Goal: Task Accomplishment & Management: Manage account settings

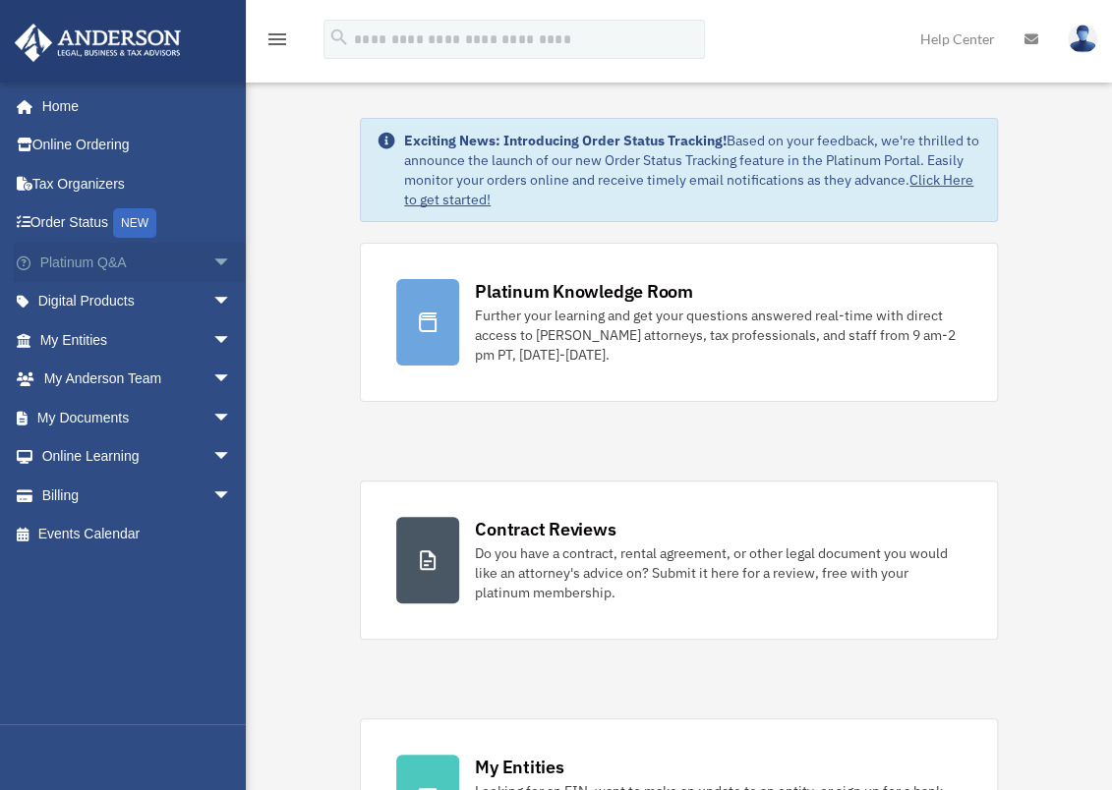
click at [105, 255] on link "Platinum Q&A arrow_drop_down" at bounding box center [138, 262] width 248 height 39
click at [212, 263] on span "arrow_drop_down" at bounding box center [231, 263] width 39 height 40
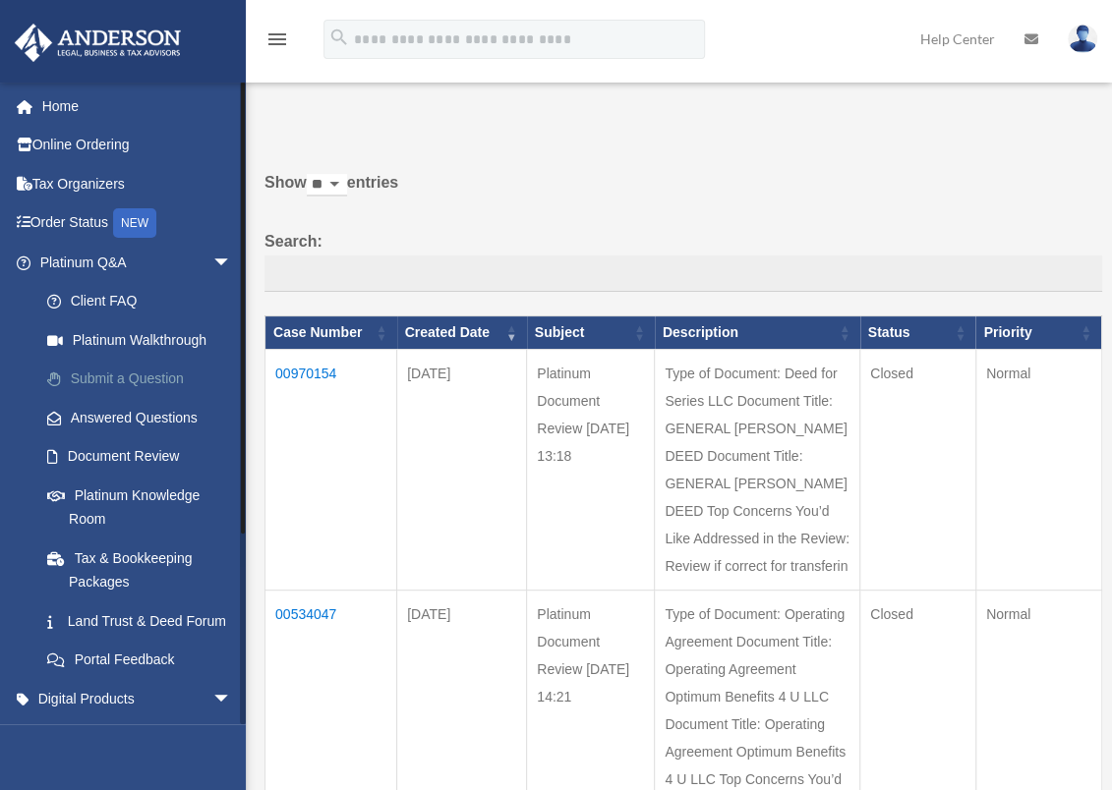
click at [101, 384] on link "Submit a Question" at bounding box center [145, 379] width 234 height 39
click at [131, 378] on link "Submit a Question" at bounding box center [145, 379] width 234 height 39
click at [116, 371] on link "Submit a Question" at bounding box center [145, 379] width 234 height 39
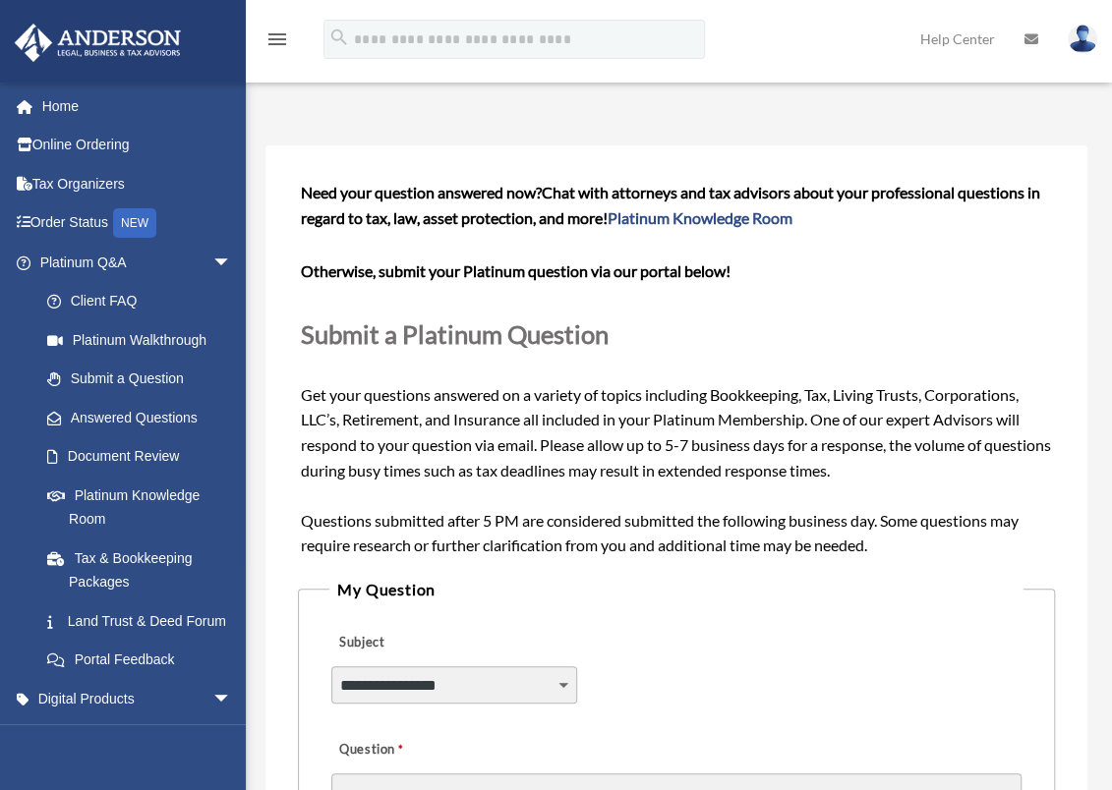
click at [520, 672] on select "**********" at bounding box center [454, 684] width 246 height 37
select select "******"
click at [331, 666] on select "**********" at bounding box center [454, 684] width 246 height 37
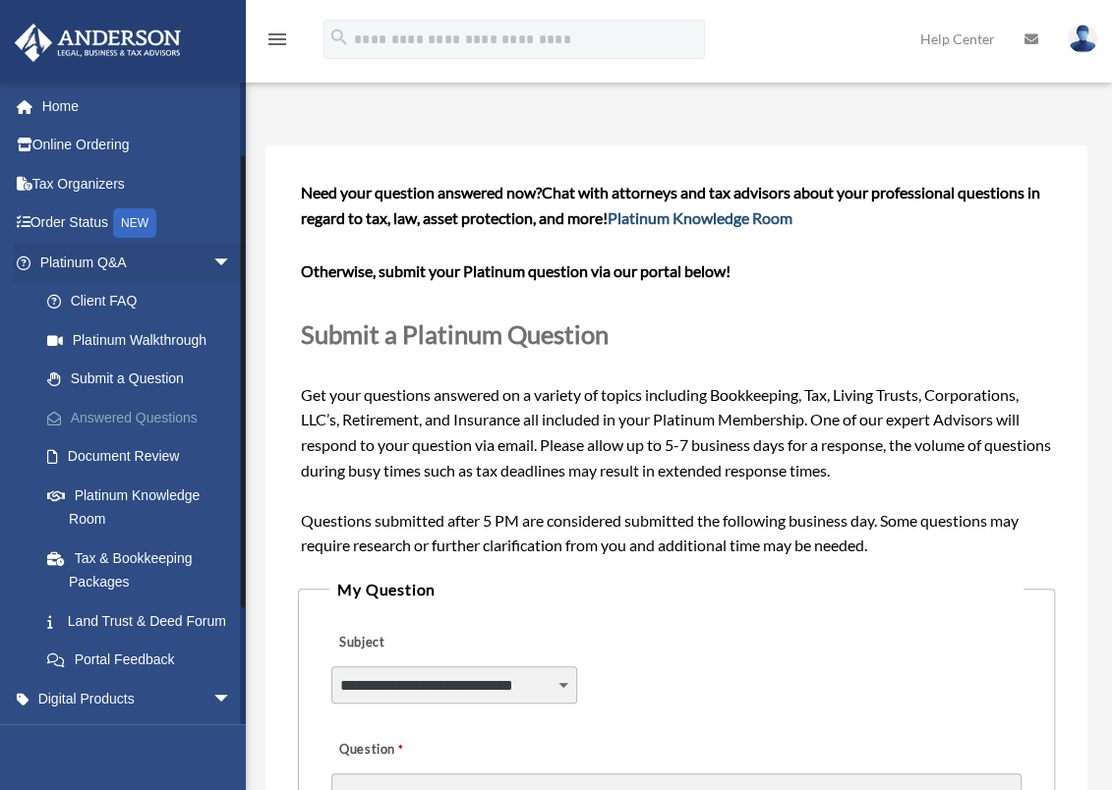
scroll to position [255, 0]
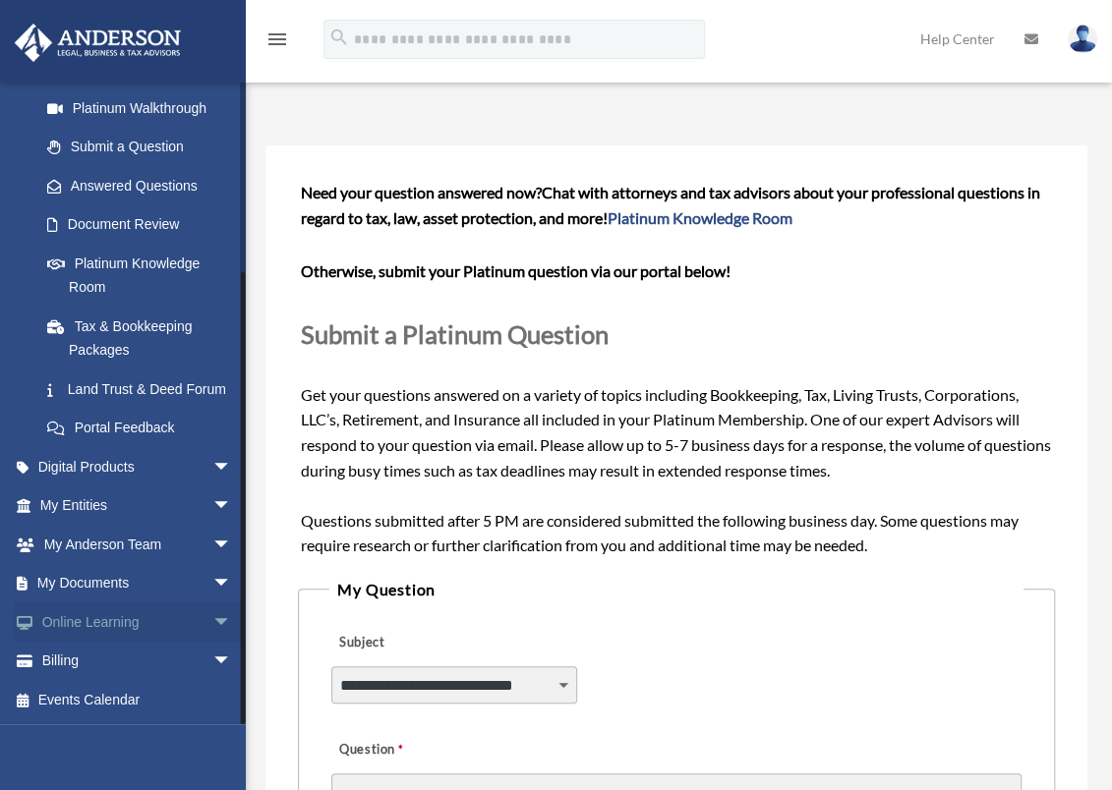
click at [212, 623] on span "arrow_drop_down" at bounding box center [231, 623] width 39 height 40
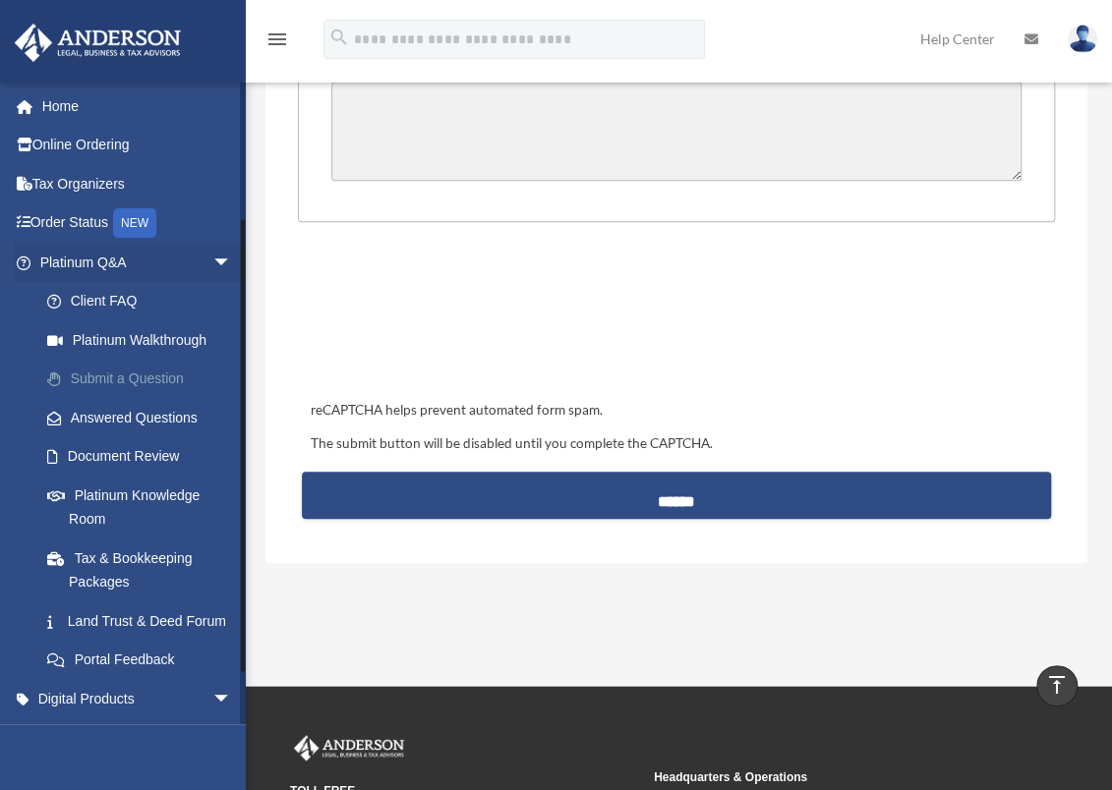
scroll to position [371, 0]
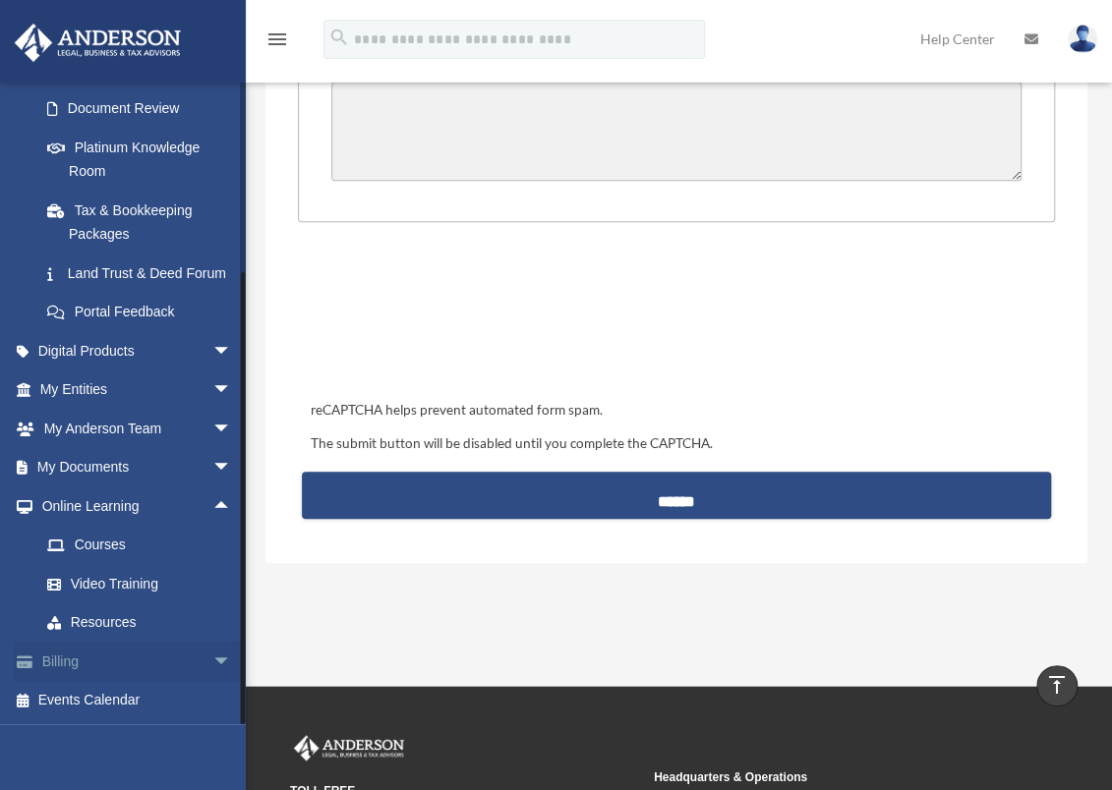
click at [87, 659] on link "Billing arrow_drop_down" at bounding box center [138, 661] width 248 height 39
click at [212, 657] on span "arrow_drop_down" at bounding box center [231, 662] width 39 height 40
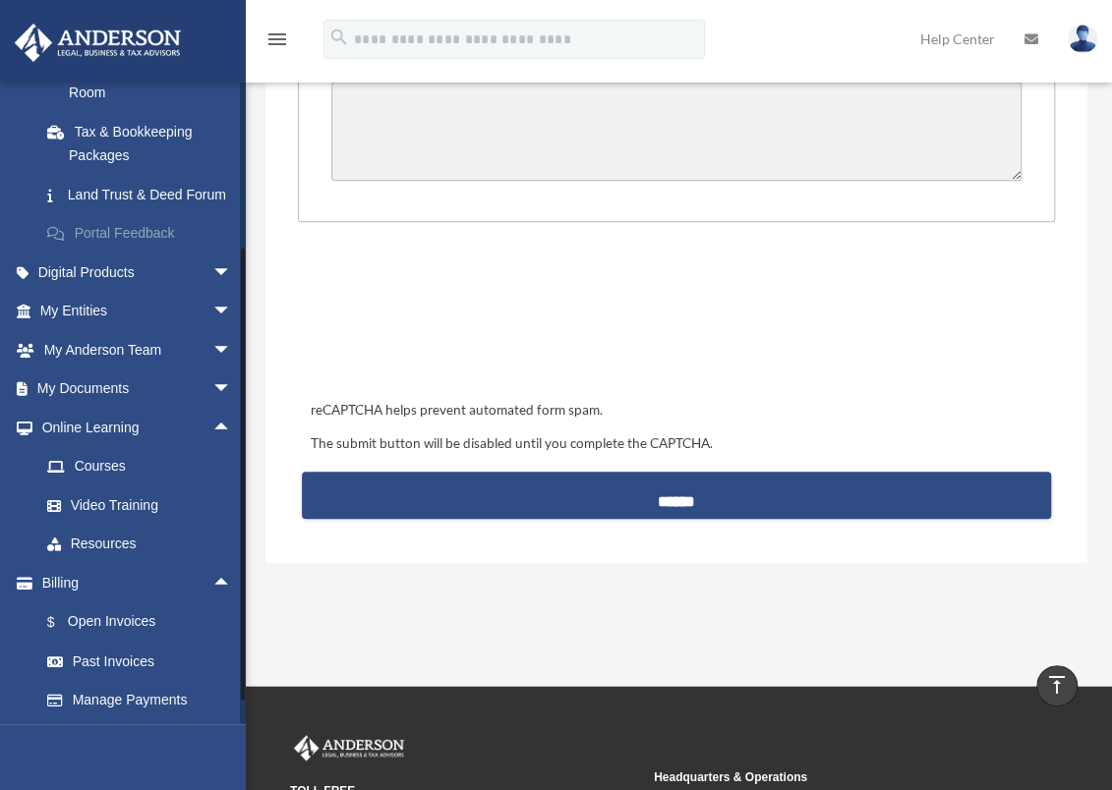
scroll to position [489, 0]
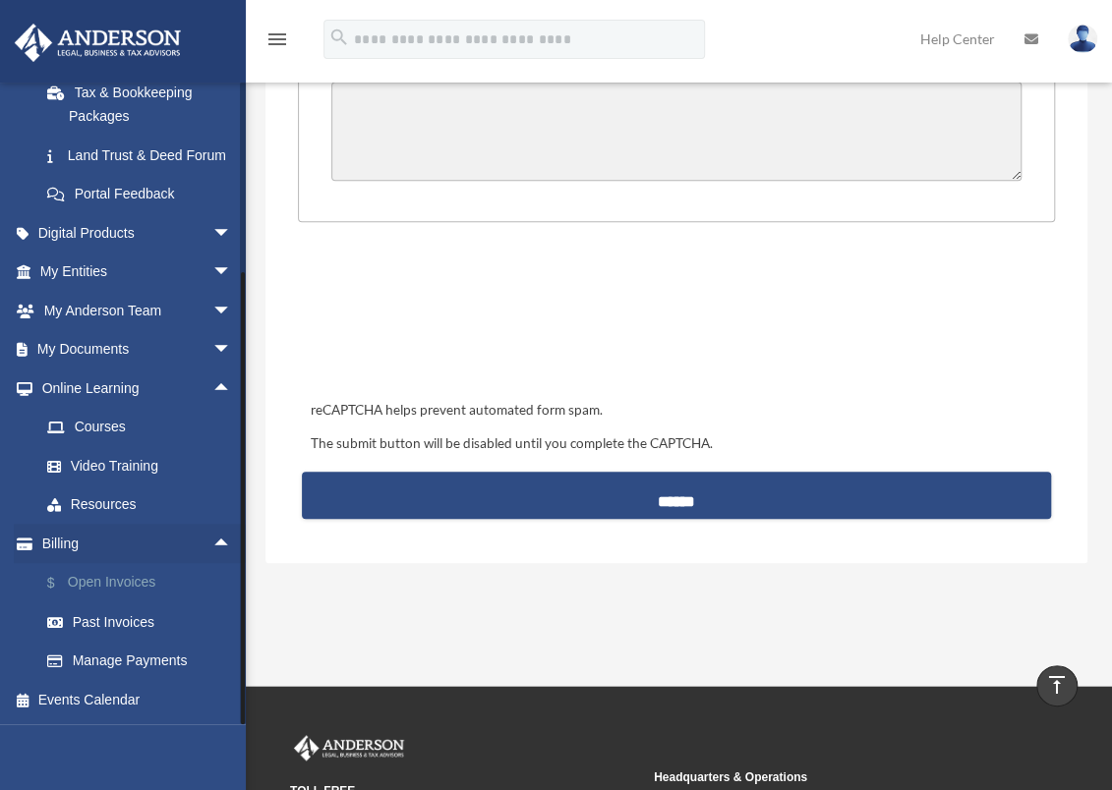
click at [104, 580] on link "$ Open Invoices" at bounding box center [145, 583] width 234 height 40
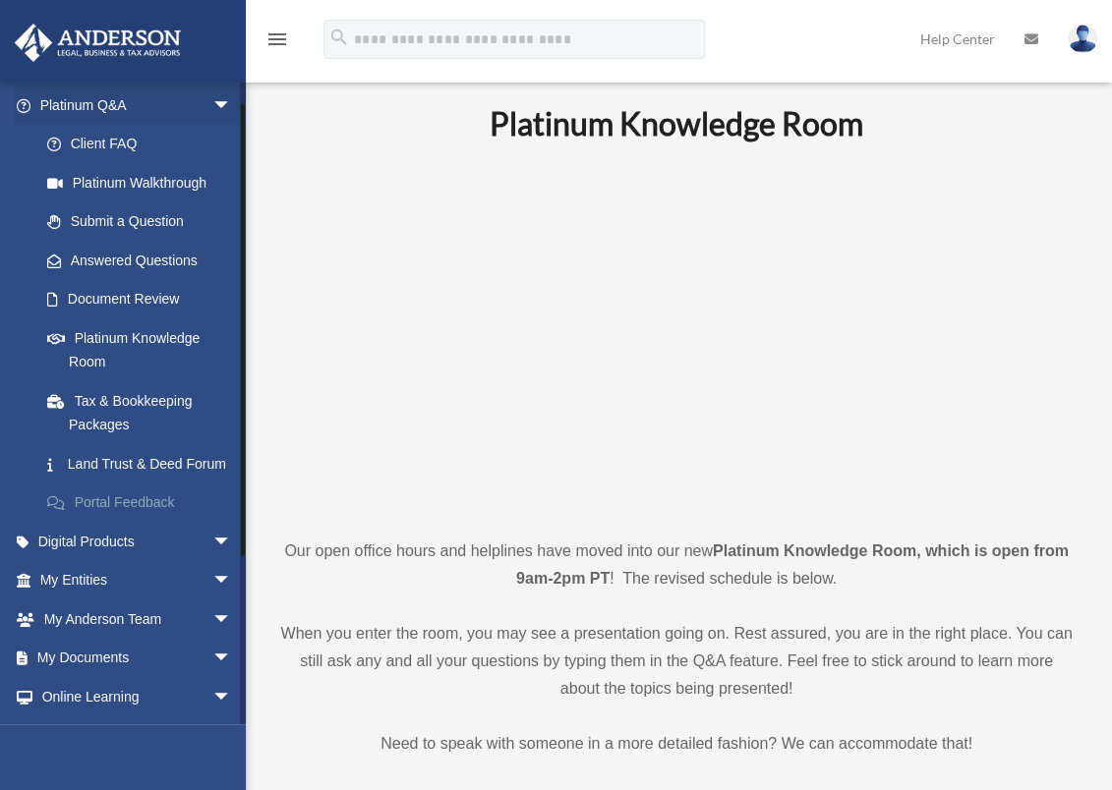
scroll to position [255, 0]
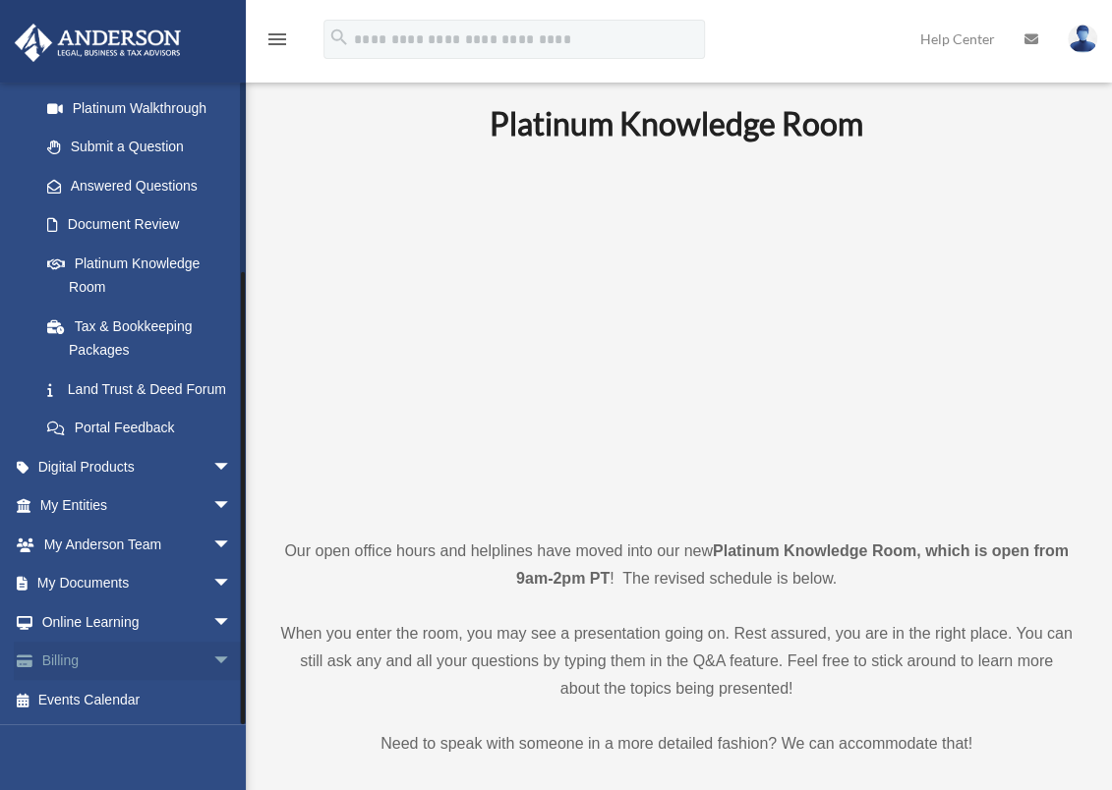
click at [100, 662] on link "Billing arrow_drop_down" at bounding box center [138, 661] width 248 height 39
click at [212, 663] on span "arrow_drop_down" at bounding box center [231, 662] width 39 height 40
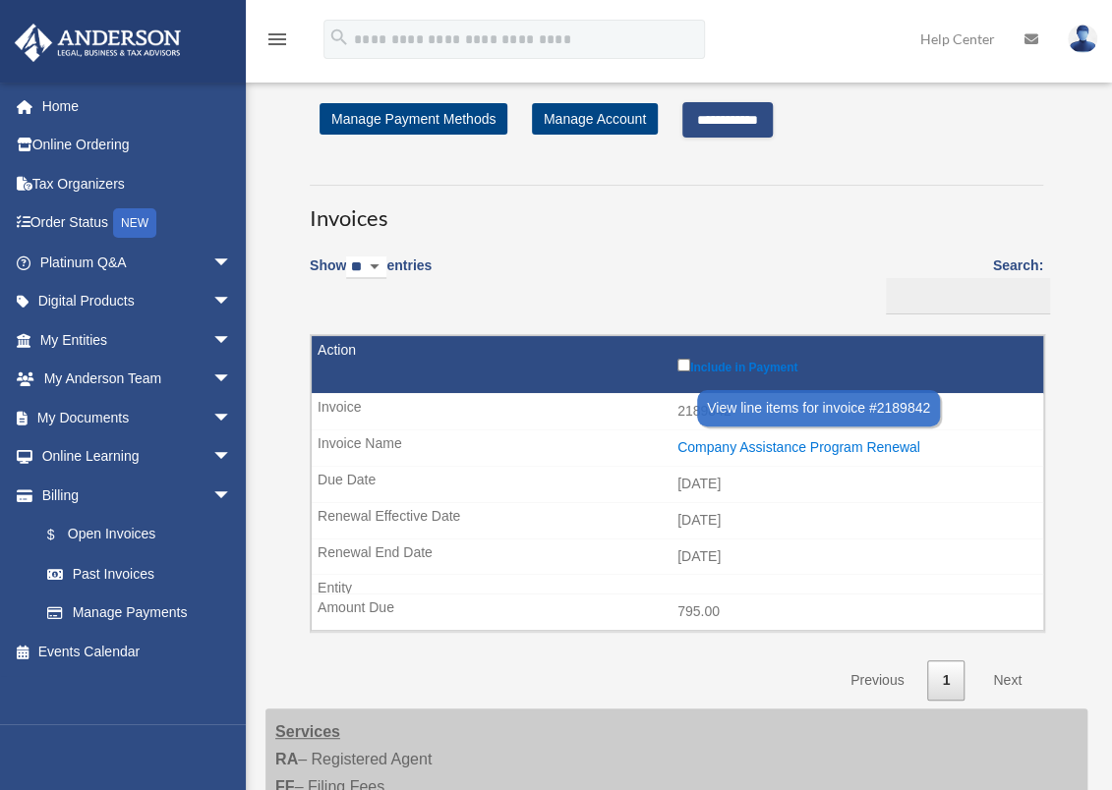
drag, startPoint x: 801, startPoint y: 450, endPoint x: 731, endPoint y: 452, distance: 69.8
click at [731, 452] on div "Company Assistance Program Renewal" at bounding box center [855, 447] width 356 height 17
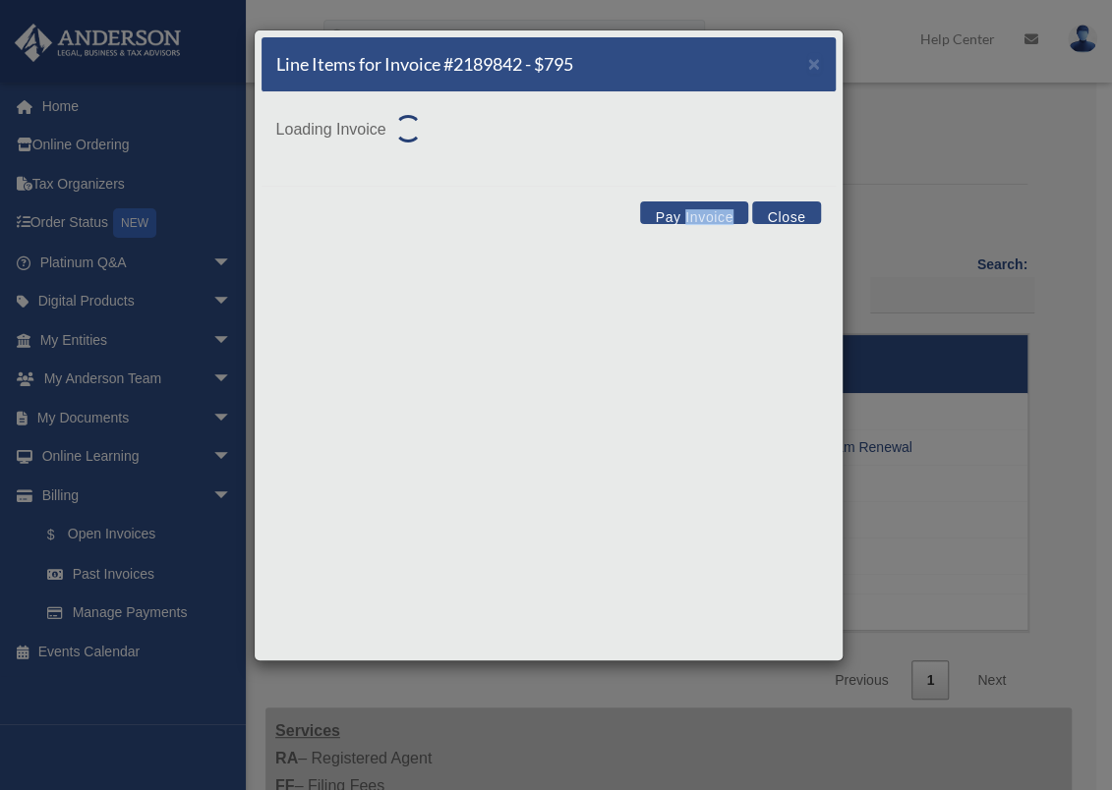
click at [728, 451] on div "Line Items for Invoice #2189842 - $795 × Loading Invoice Pay Invoice Close" at bounding box center [549, 345] width 590 height 632
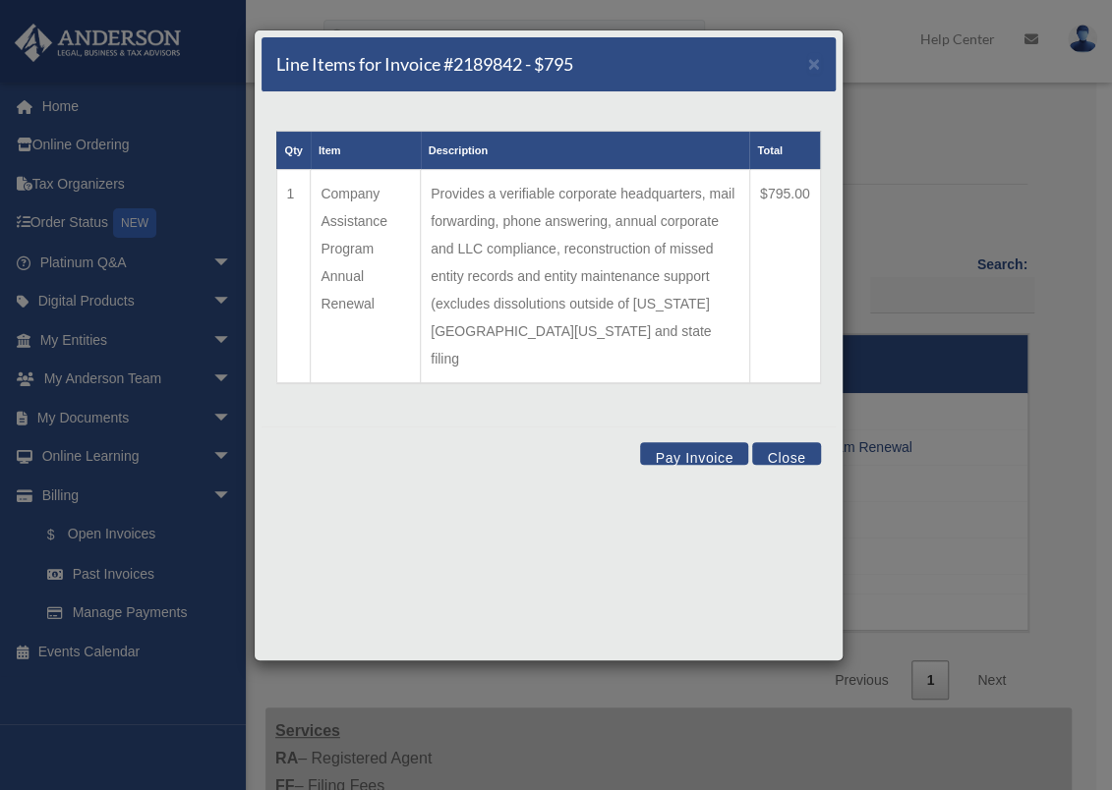
click at [429, 217] on td "Provides a verifiable corporate headquarters, mail forwarding, phone answering,…" at bounding box center [585, 277] width 329 height 214
click at [479, 204] on td "Provides a verifiable corporate headquarters, mail forwarding, phone answering,…" at bounding box center [585, 277] width 329 height 214
click at [787, 442] on button "Close" at bounding box center [786, 453] width 68 height 23
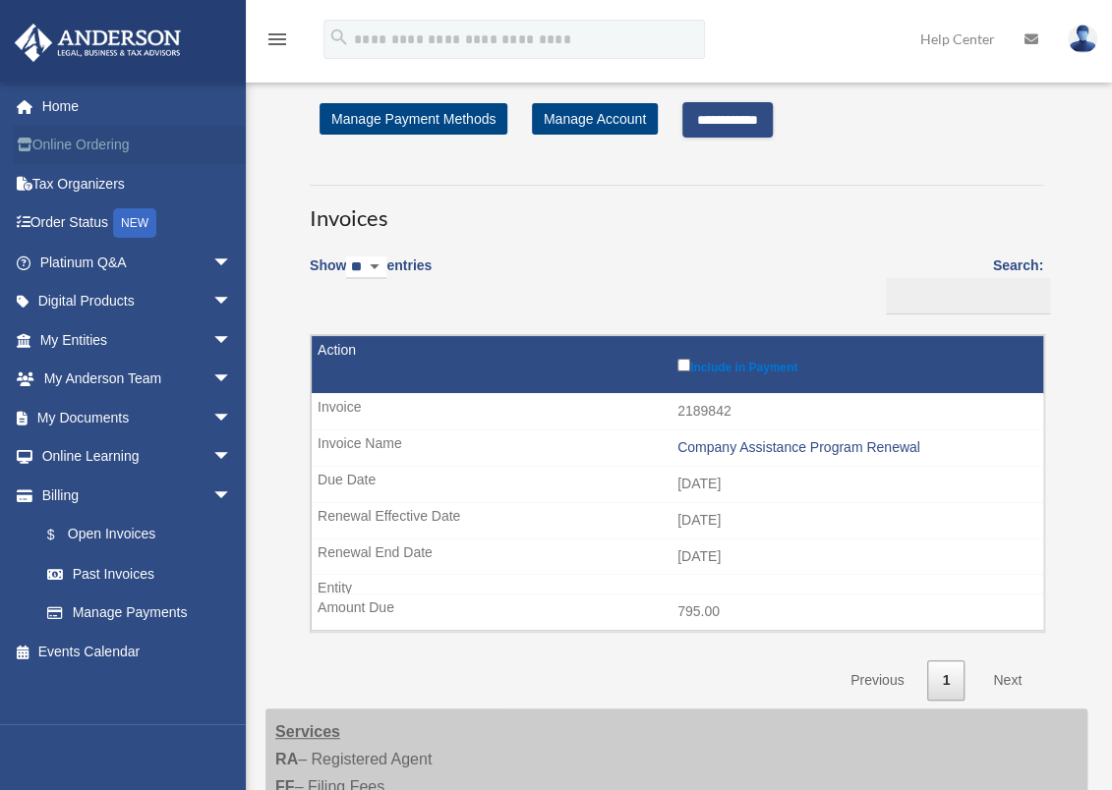
click at [100, 150] on link "Online Ordering" at bounding box center [138, 145] width 248 height 39
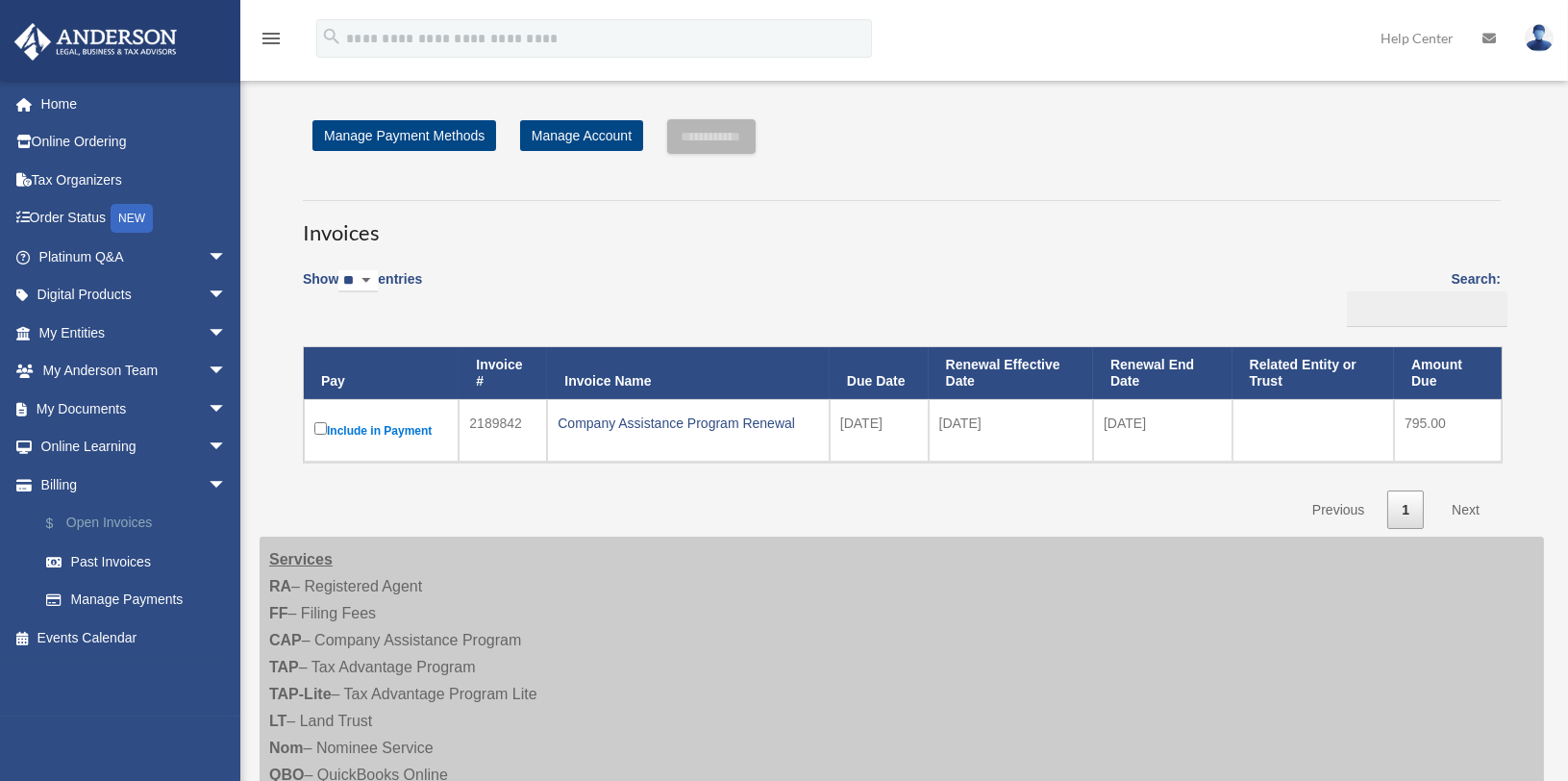
click at [102, 523] on link "$ Open Invoices" at bounding box center [142, 524] width 229 height 39
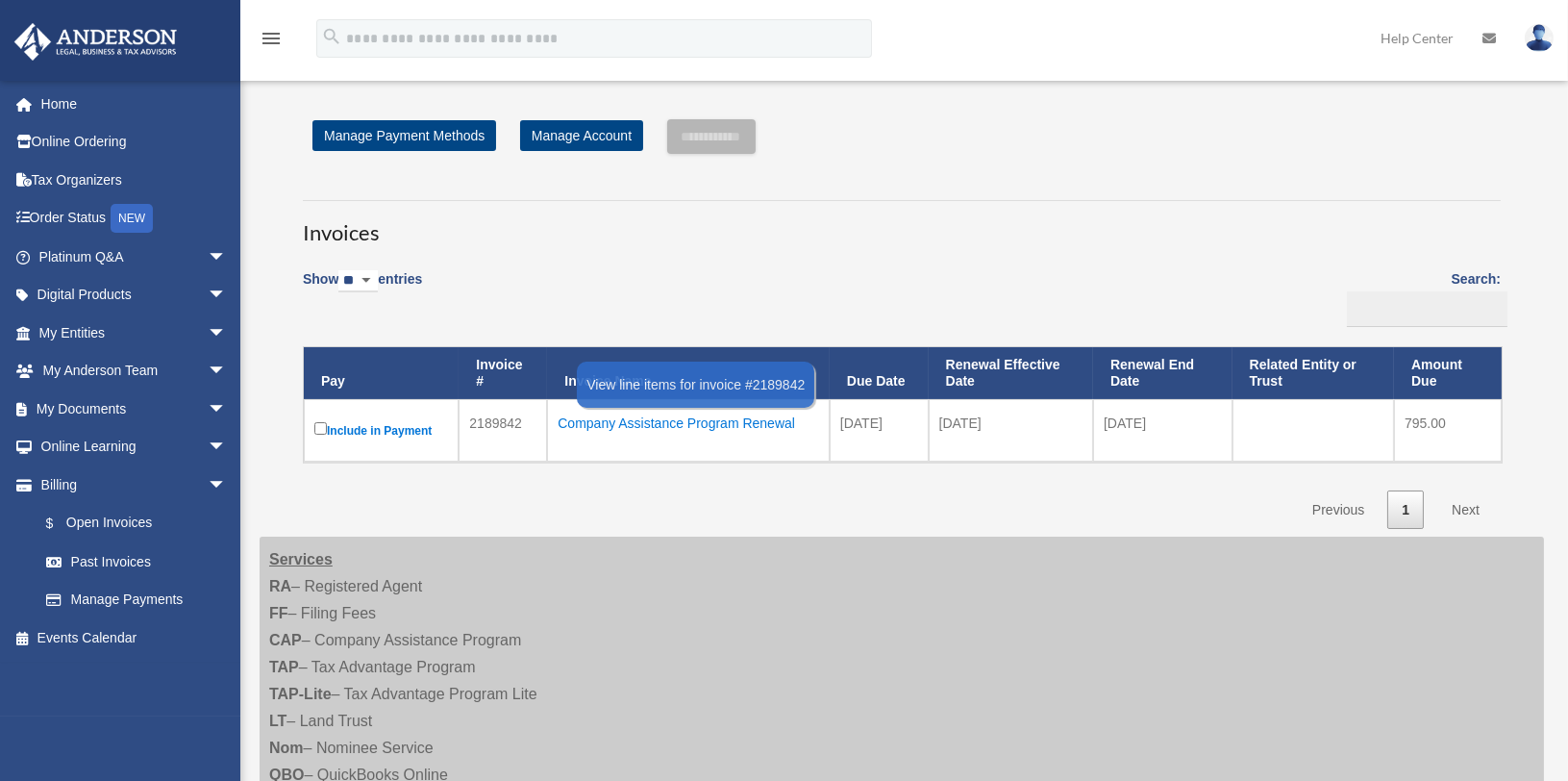
click at [635, 416] on div "Company Assistance Program Renewal" at bounding box center [688, 424] width 261 height 27
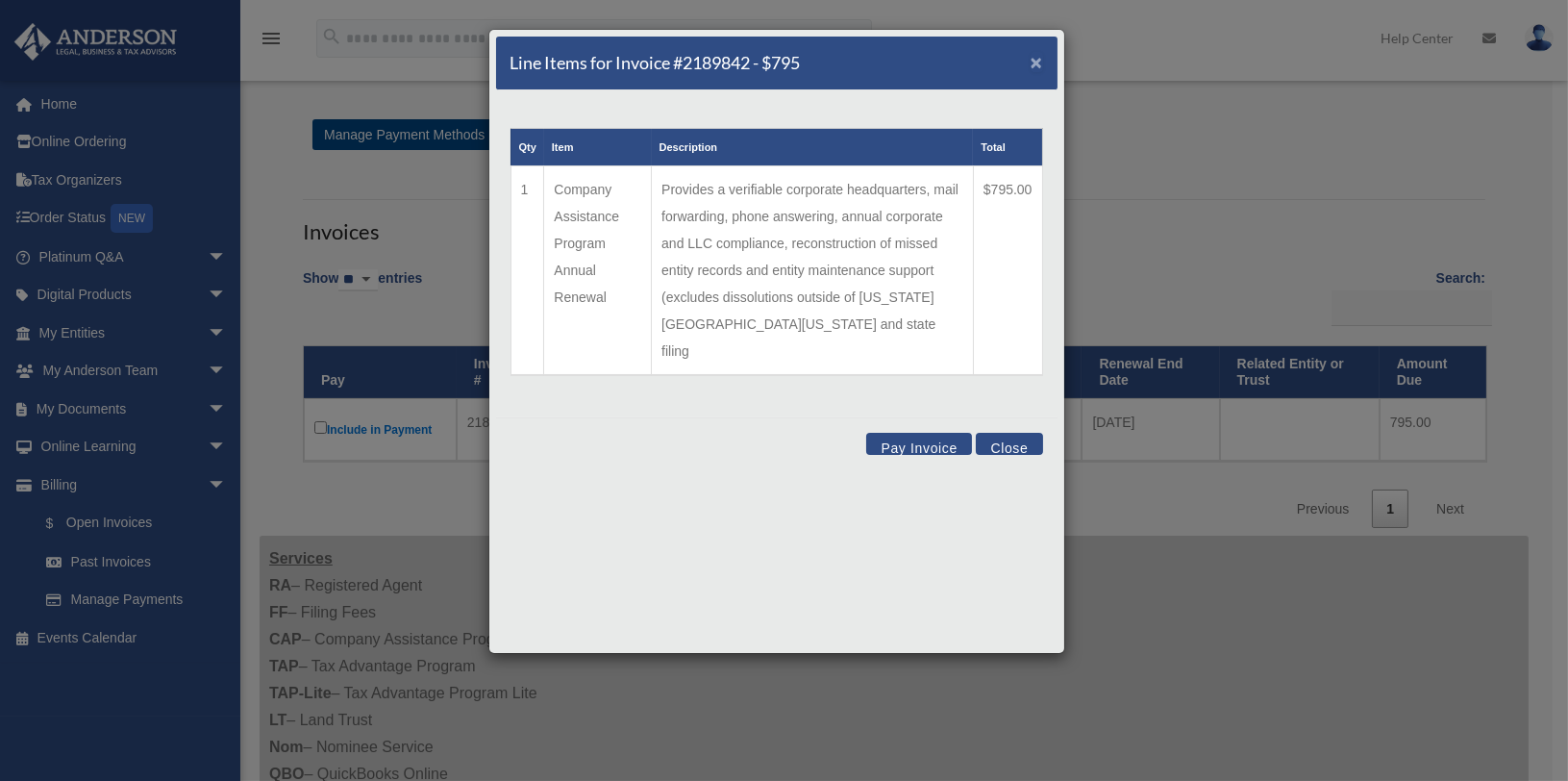
click at [1034, 53] on span "×" at bounding box center [1037, 62] width 13 height 23
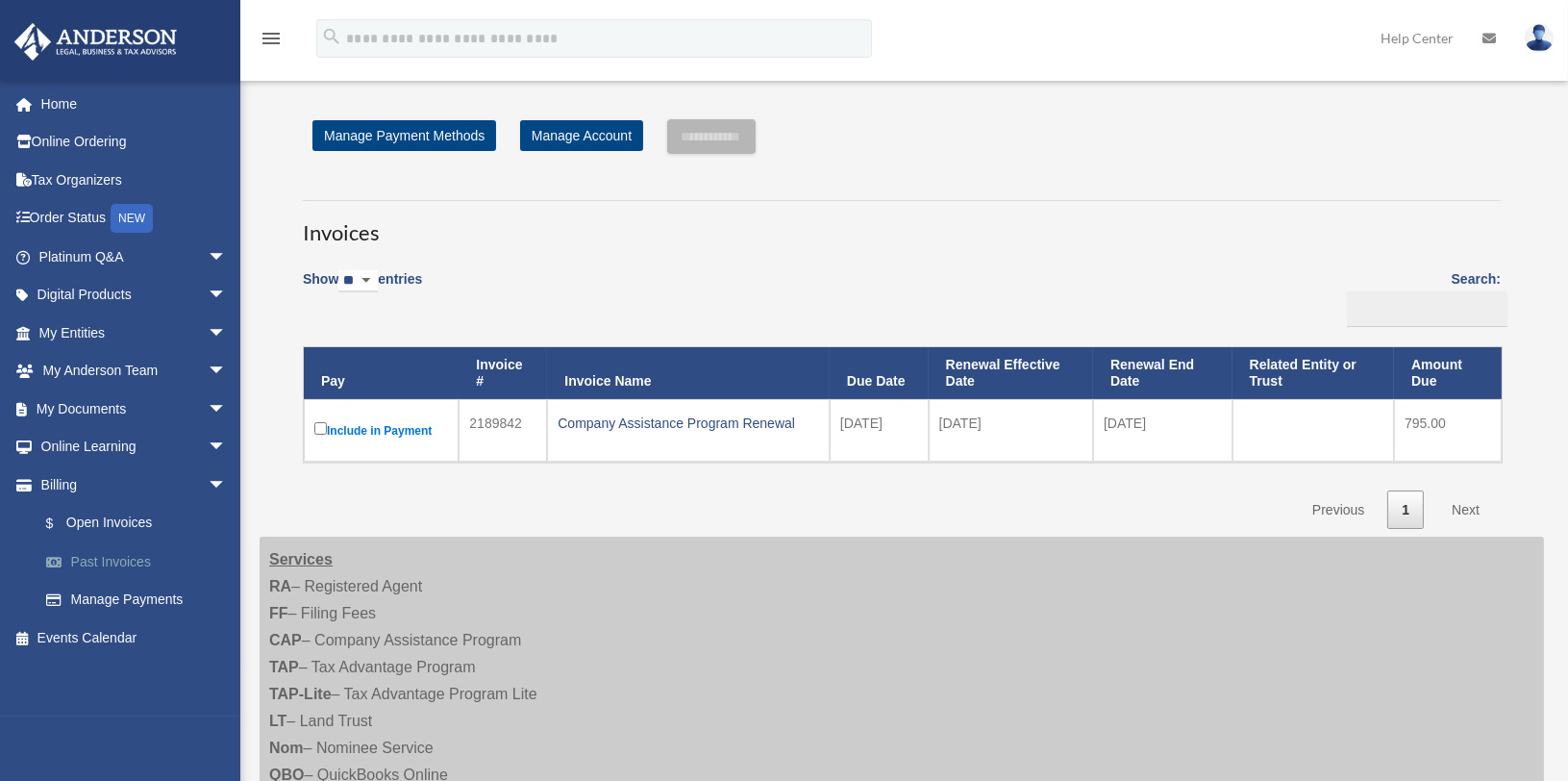
click at [96, 570] on link "Past Invoices" at bounding box center [142, 561] width 229 height 38
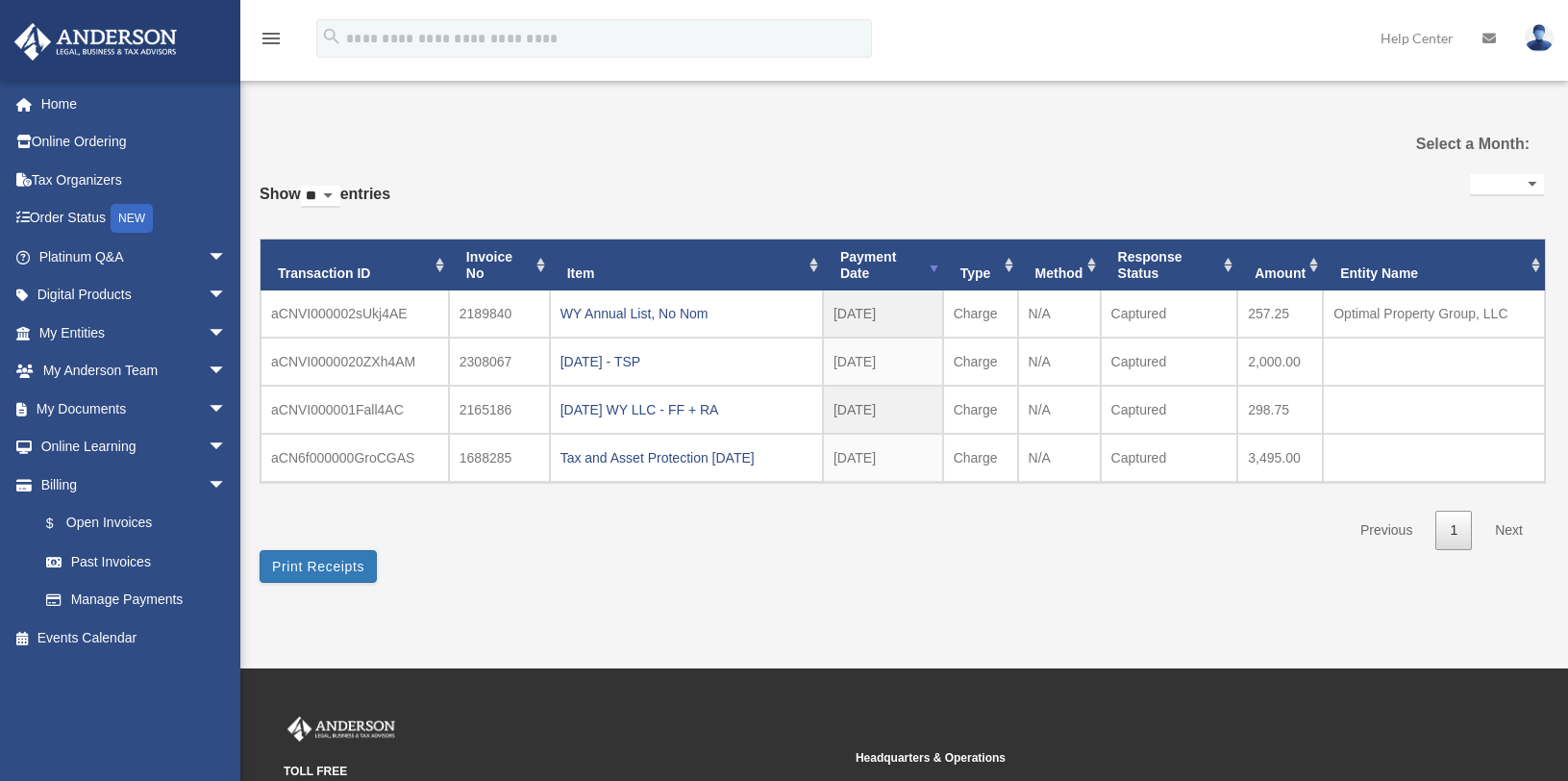
select select
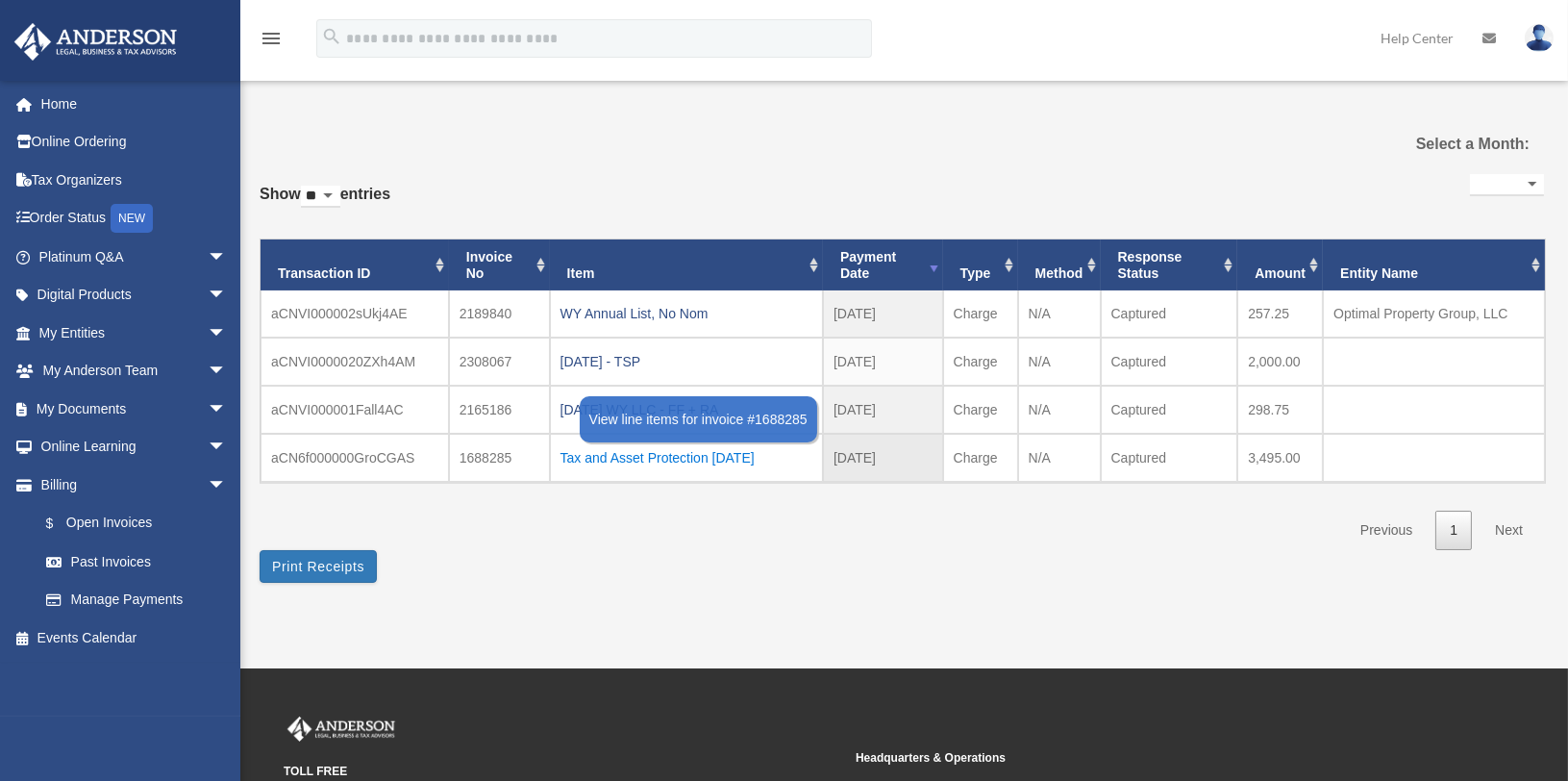
click at [624, 458] on div "Tax and Asset Protection 08.05.2023" at bounding box center [687, 458] width 252 height 27
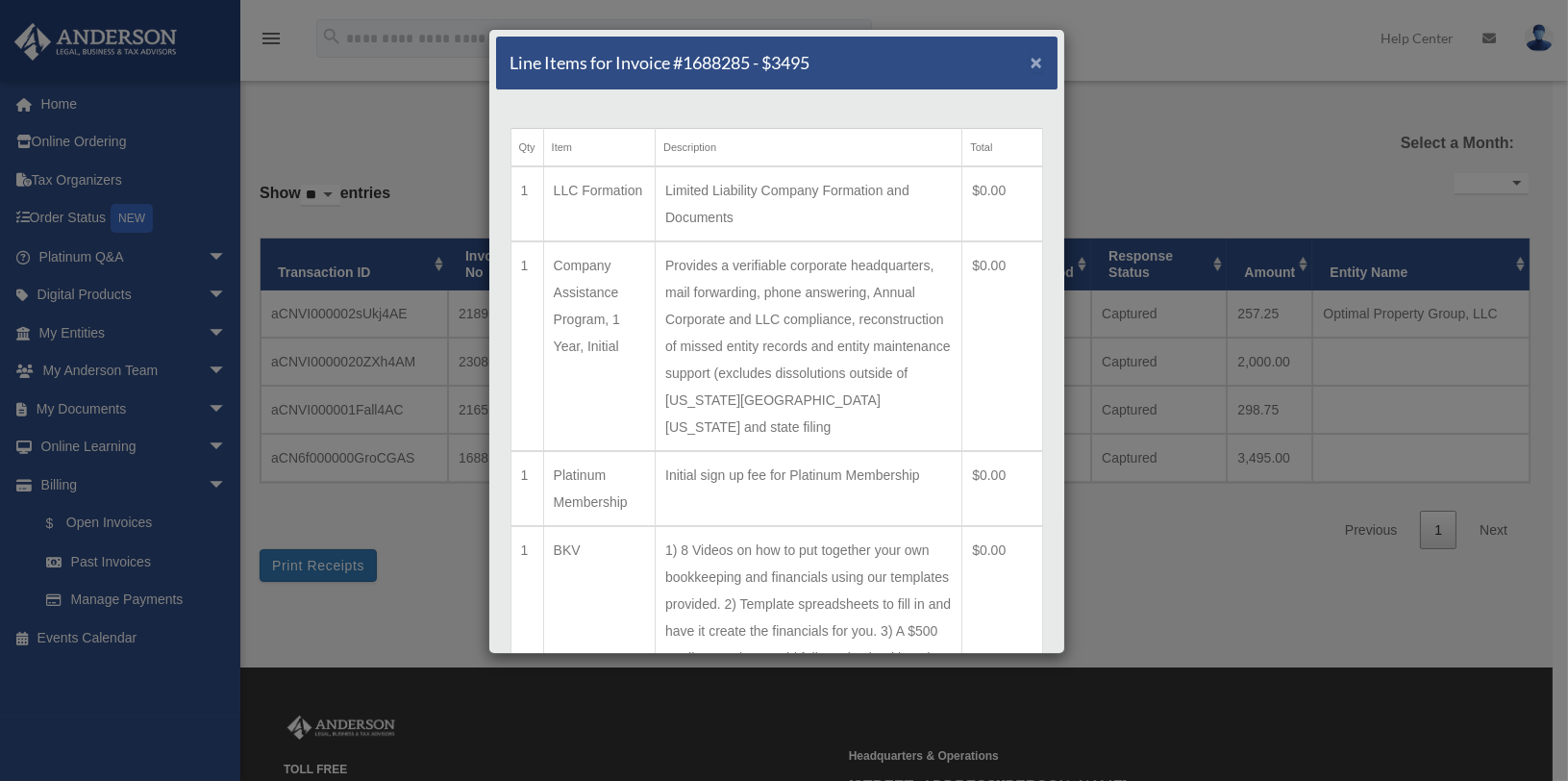
click at [1031, 63] on span "×" at bounding box center [1037, 62] width 13 height 23
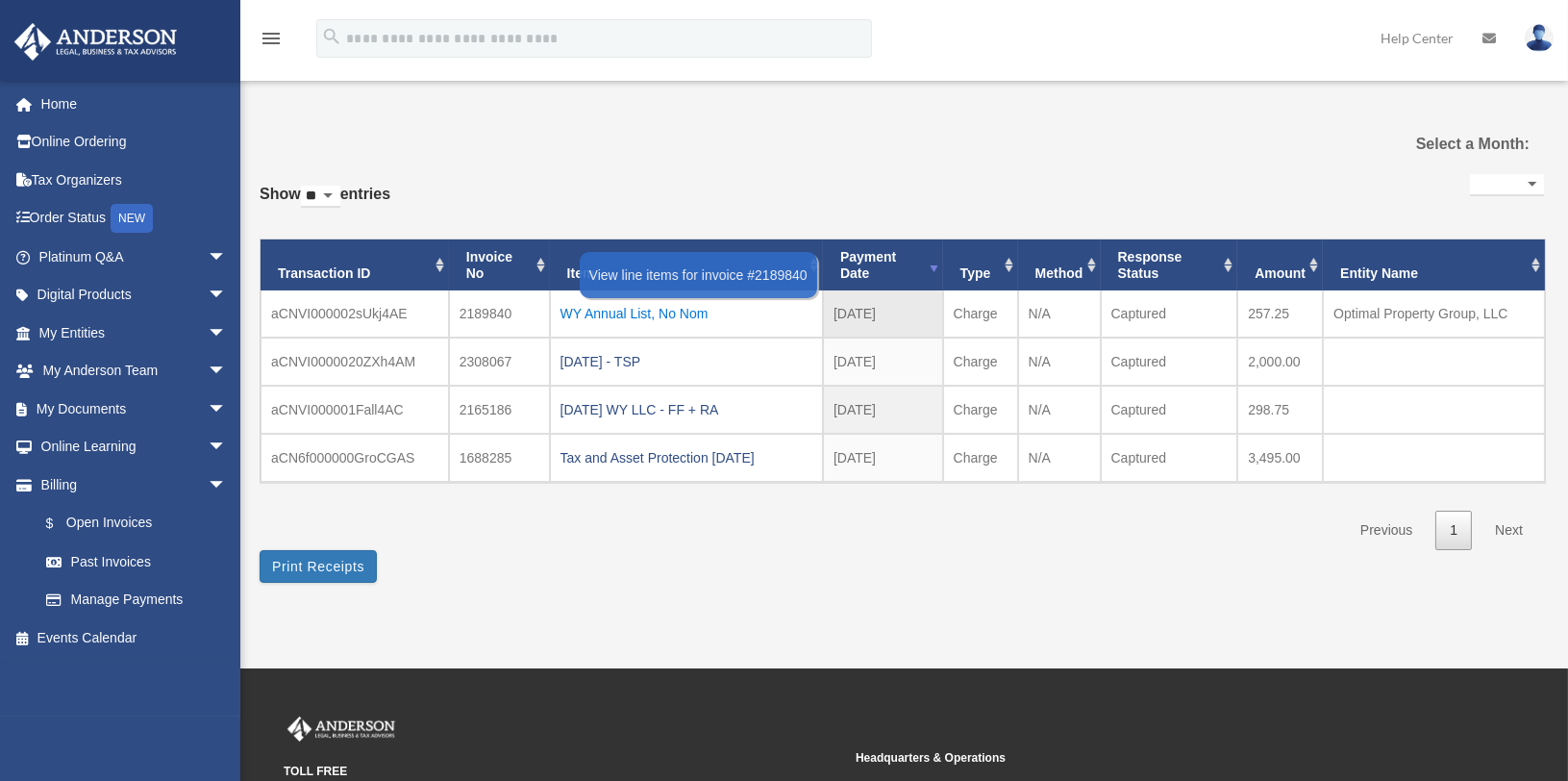
click at [612, 312] on div "WY Annual List, No Nom" at bounding box center [687, 314] width 252 height 27
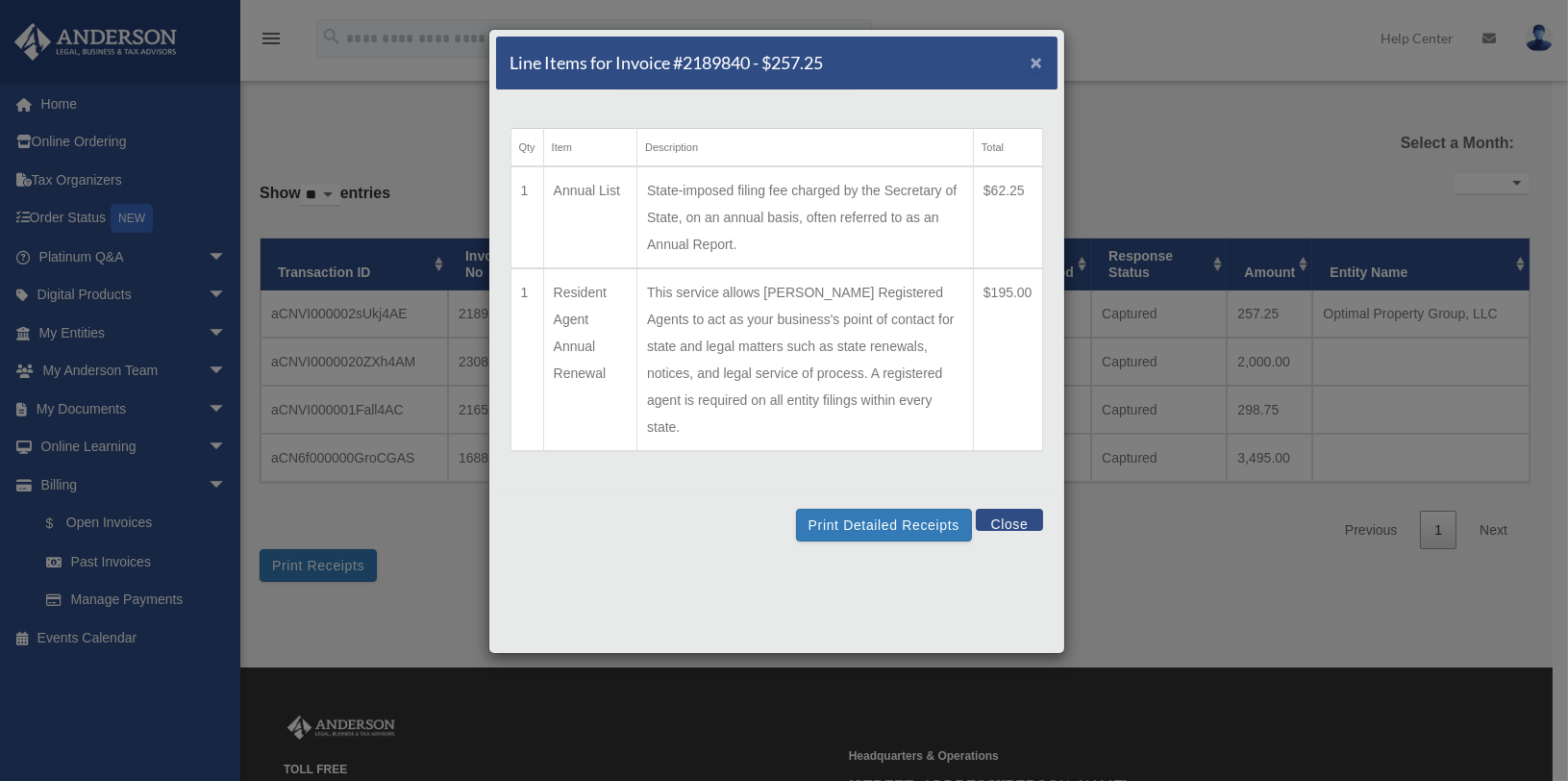
click at [1039, 61] on span "×" at bounding box center [1037, 62] width 13 height 23
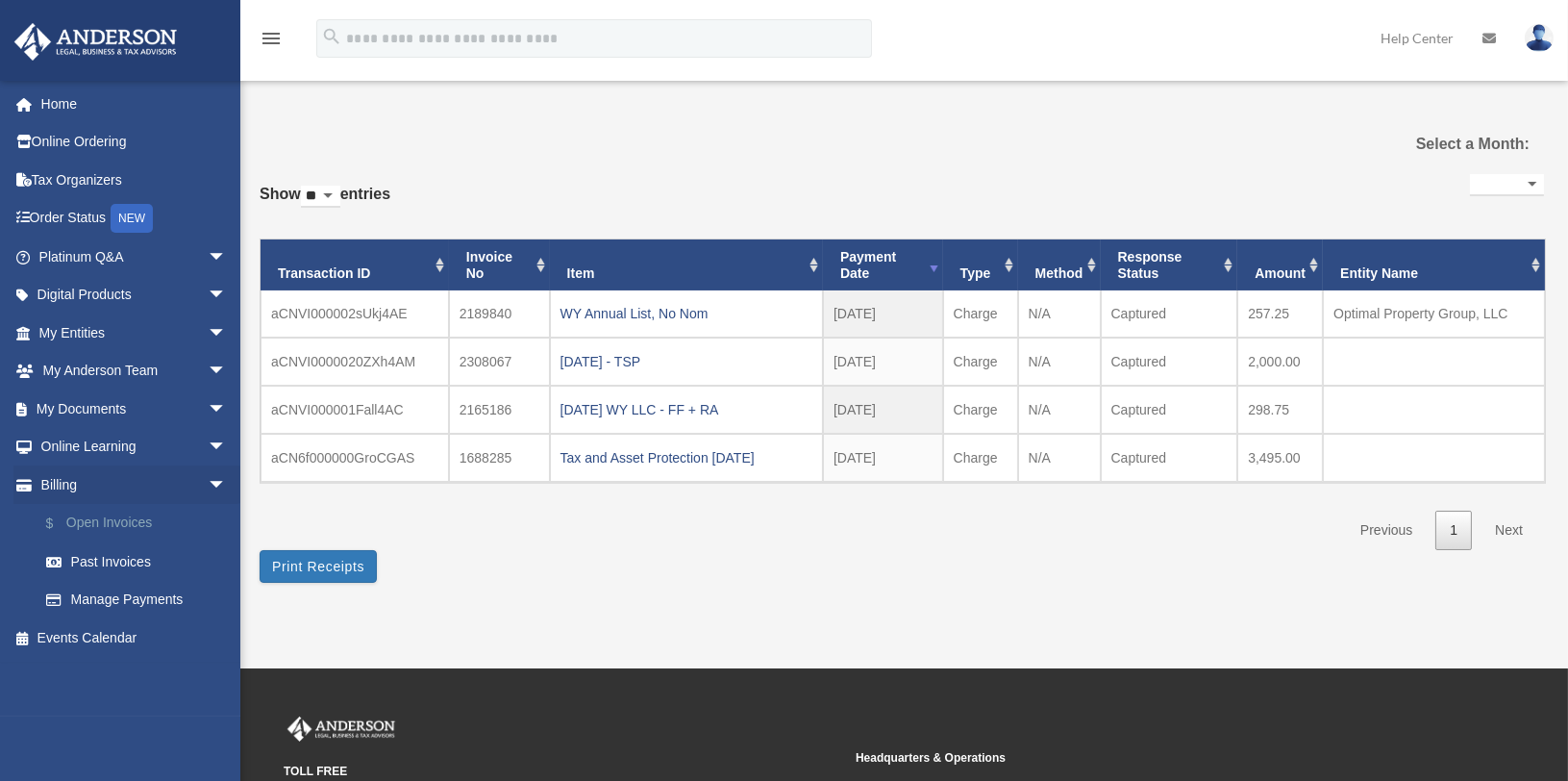
click at [110, 522] on link "$ Open Invoices" at bounding box center [142, 524] width 229 height 39
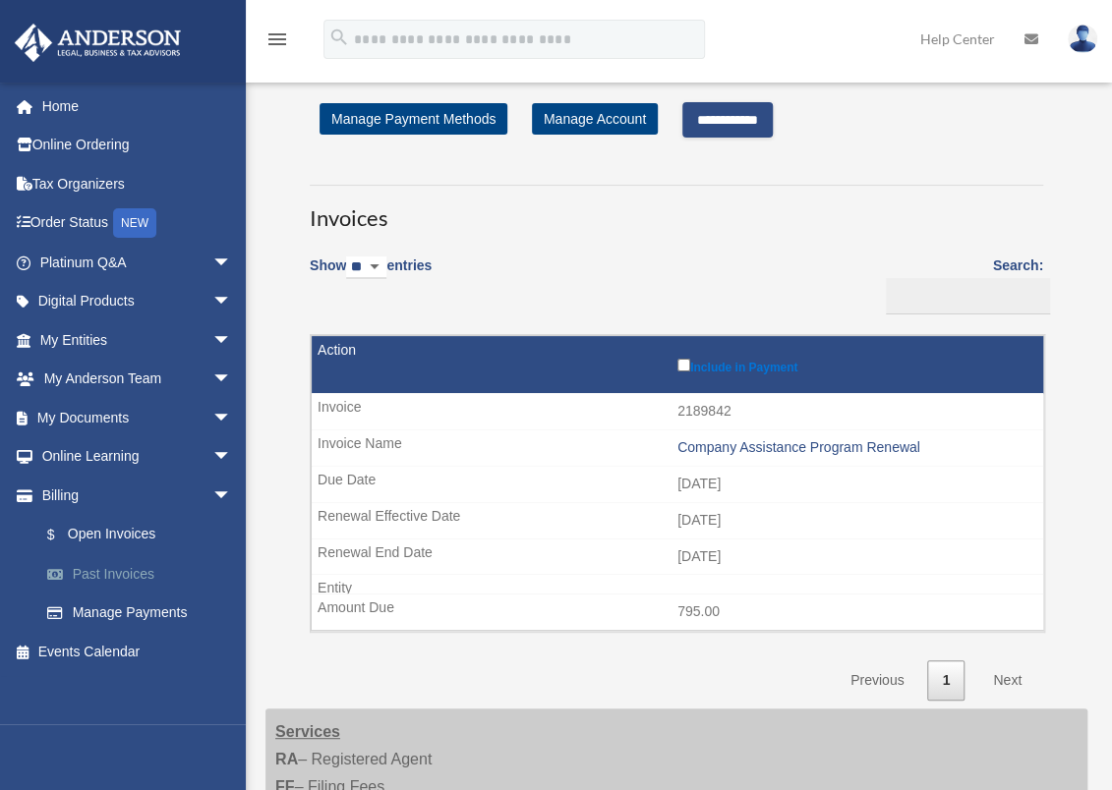
click at [103, 566] on link "Past Invoices" at bounding box center [145, 573] width 234 height 39
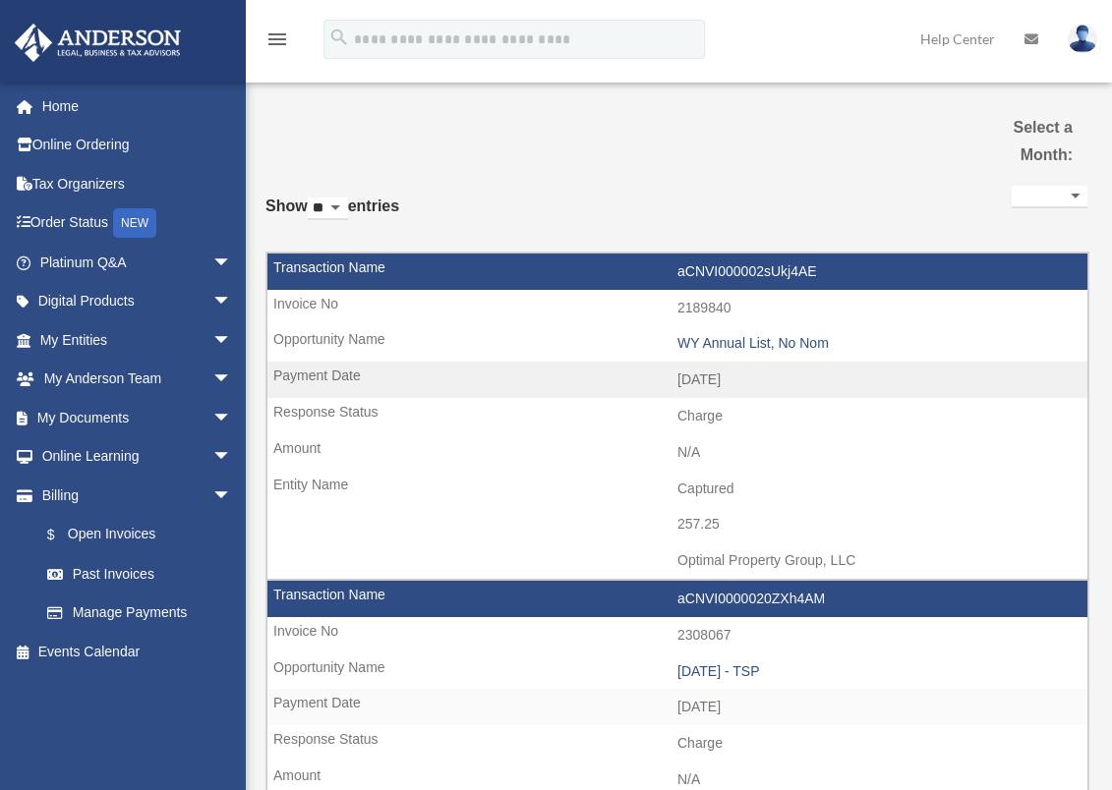
select select
click at [98, 536] on link "$ Open Invoices" at bounding box center [145, 535] width 234 height 40
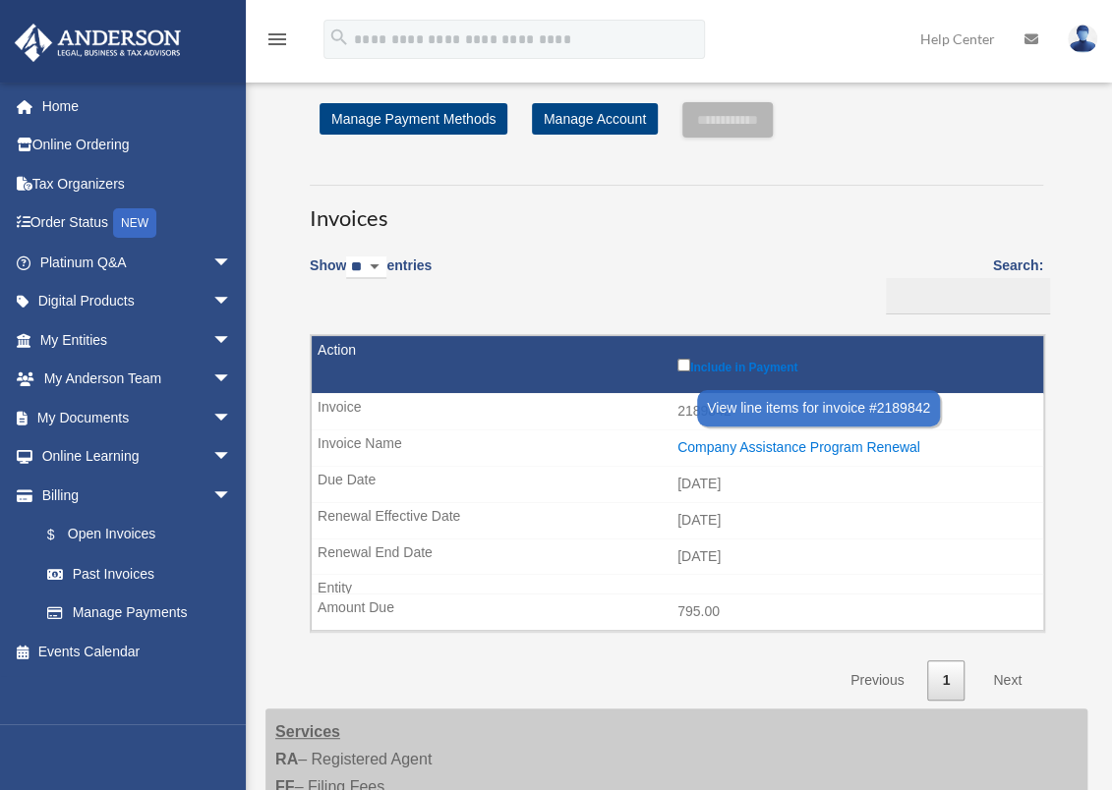
click at [806, 449] on div "Company Assistance Program Renewal" at bounding box center [855, 447] width 356 height 17
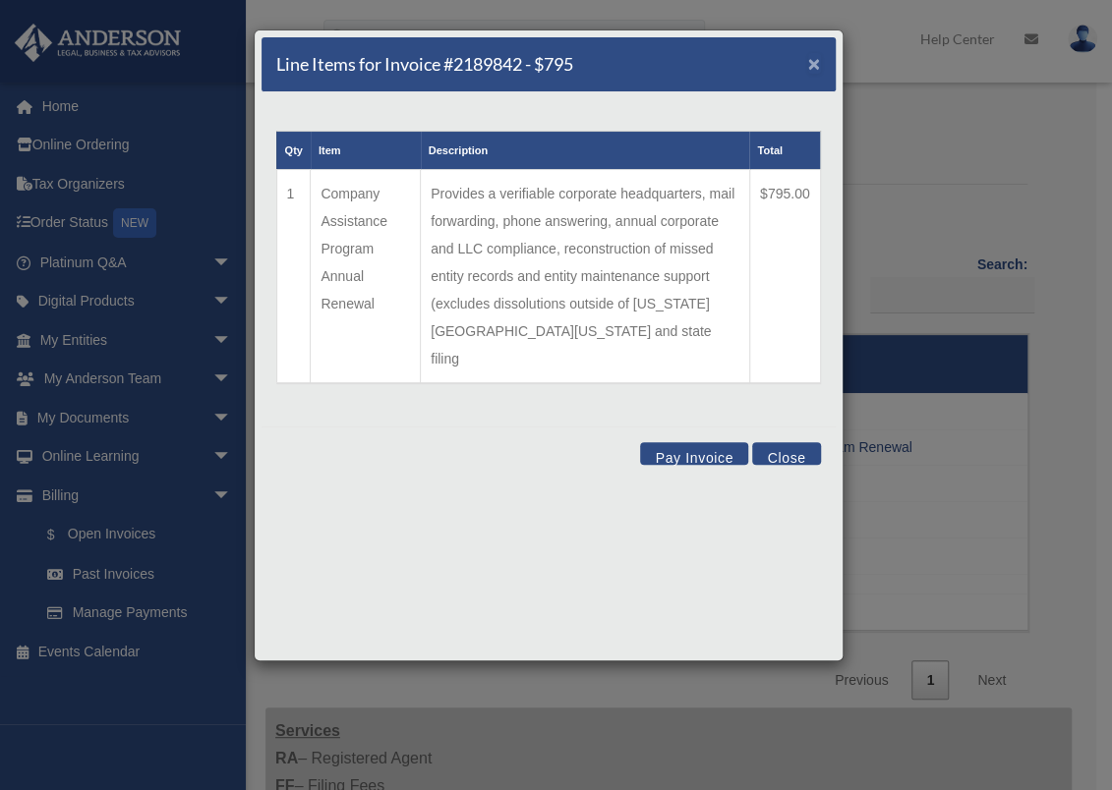
click at [813, 62] on span "×" at bounding box center [814, 63] width 13 height 23
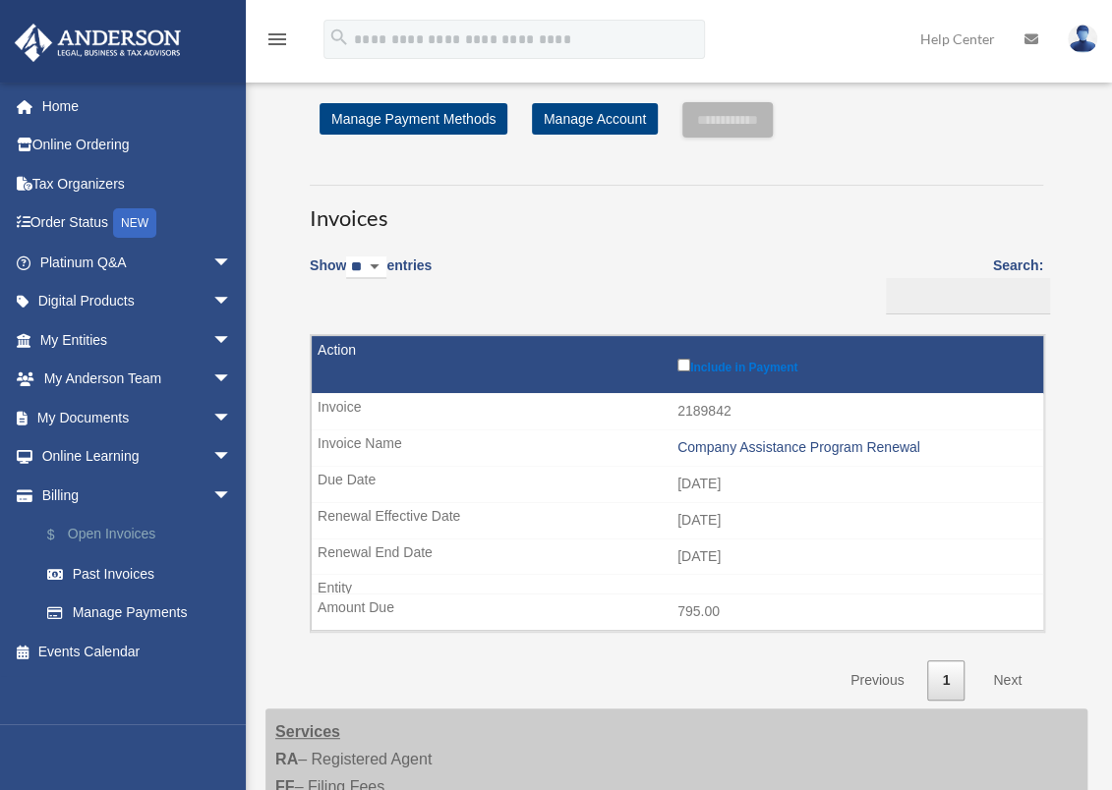
click at [137, 535] on link "$ Open Invoices" at bounding box center [145, 535] width 234 height 40
click at [110, 580] on link "Past Invoices" at bounding box center [145, 573] width 234 height 39
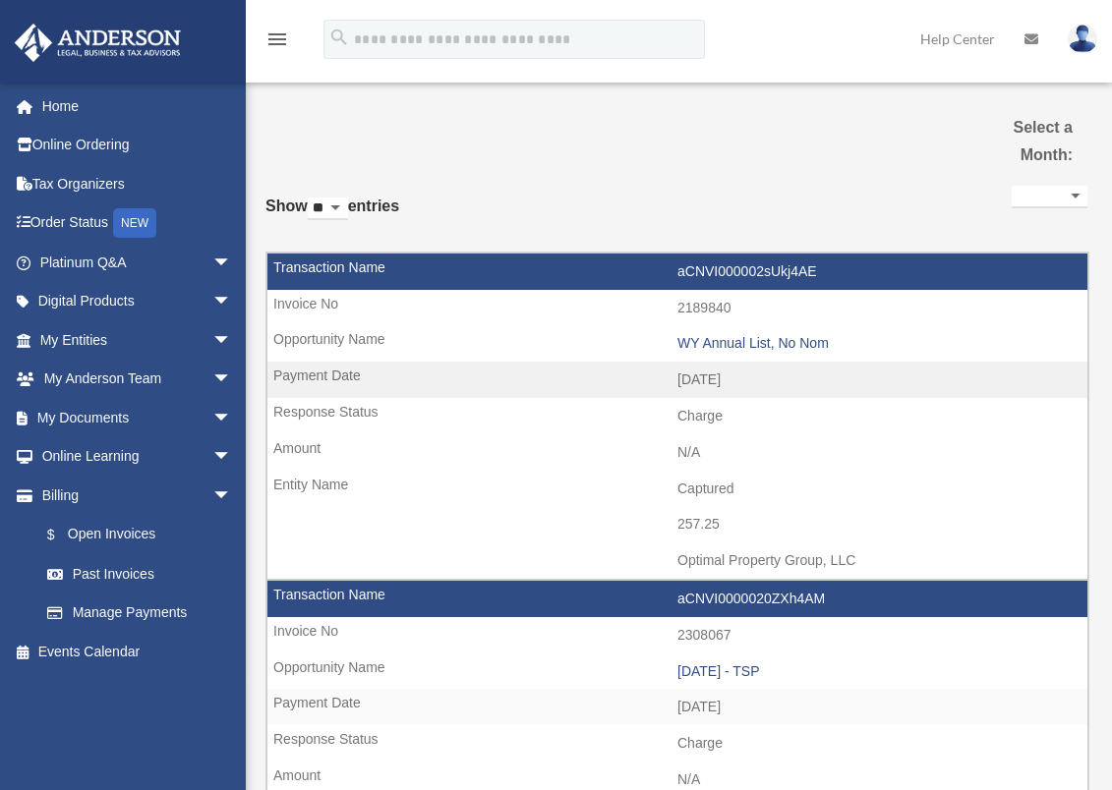
select select
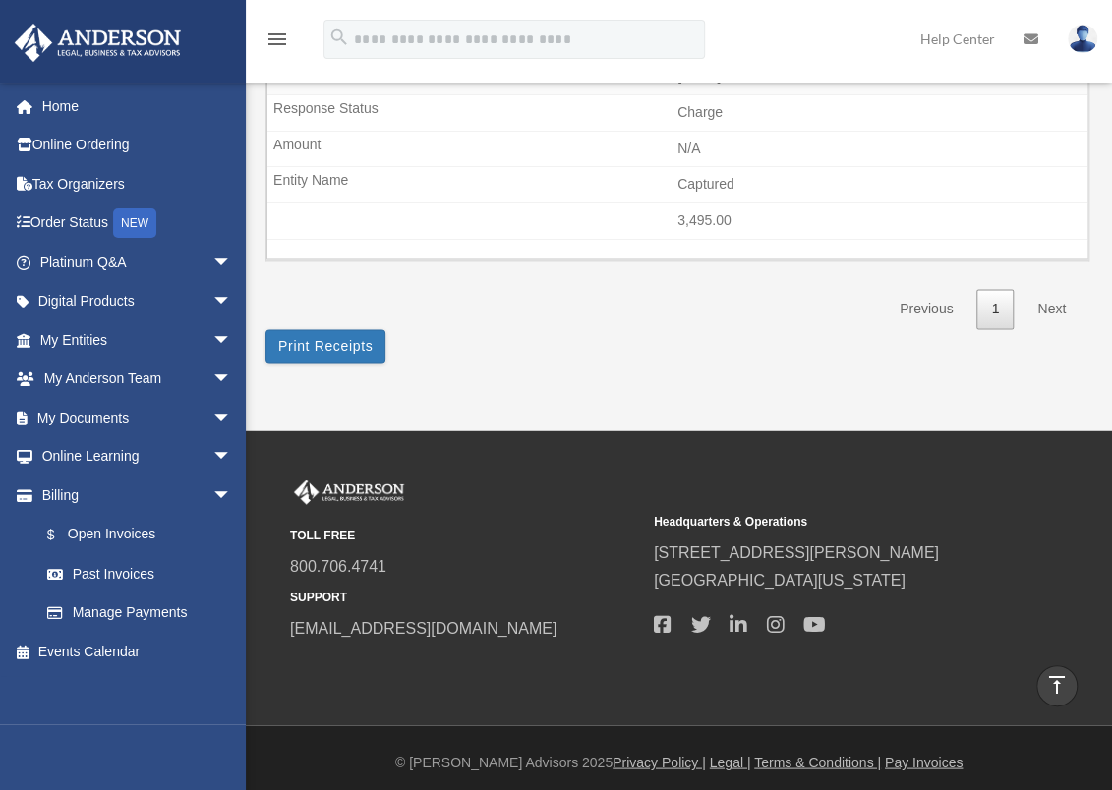
scroll to position [561, 0]
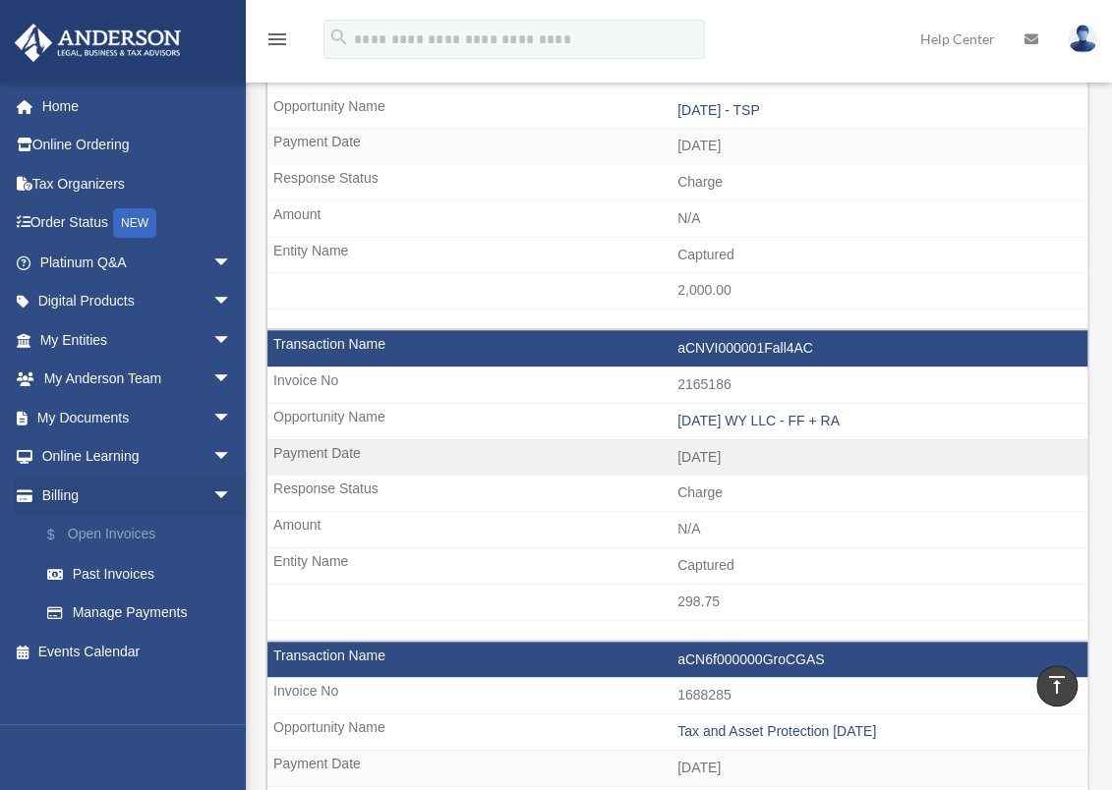
click at [87, 533] on link "$ Open Invoices" at bounding box center [145, 535] width 234 height 40
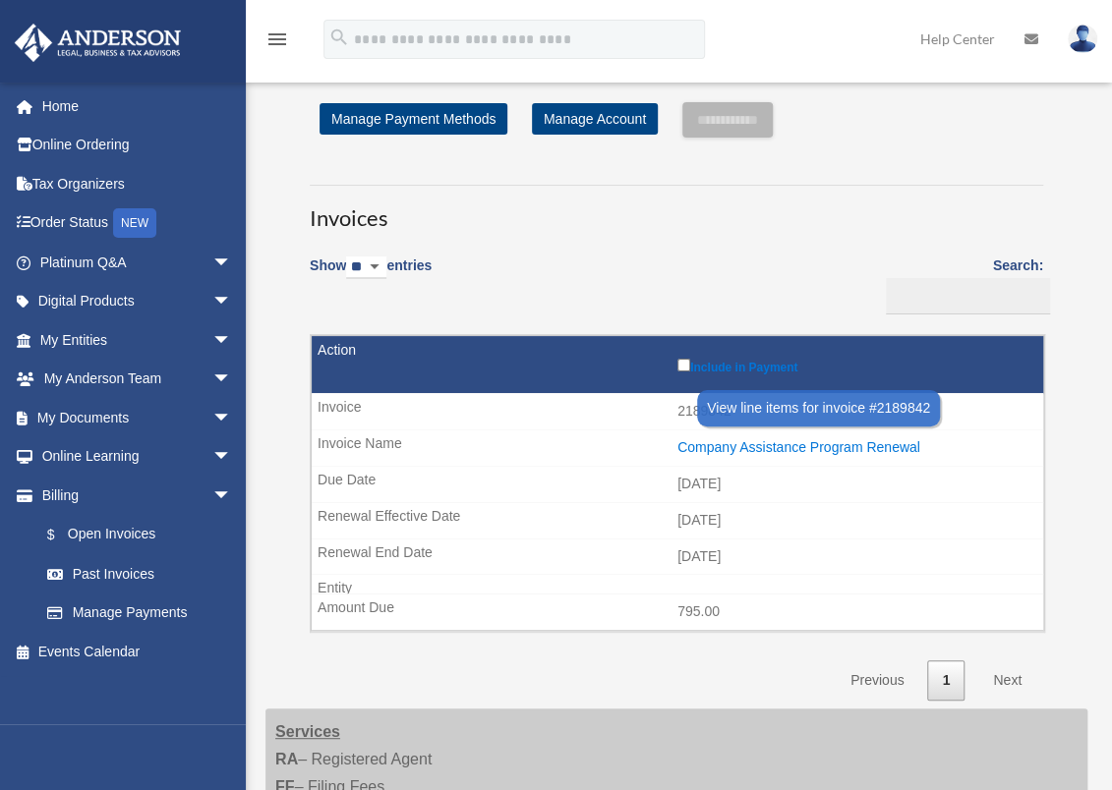
click at [818, 440] on div "Company Assistance Program Renewal" at bounding box center [855, 447] width 356 height 17
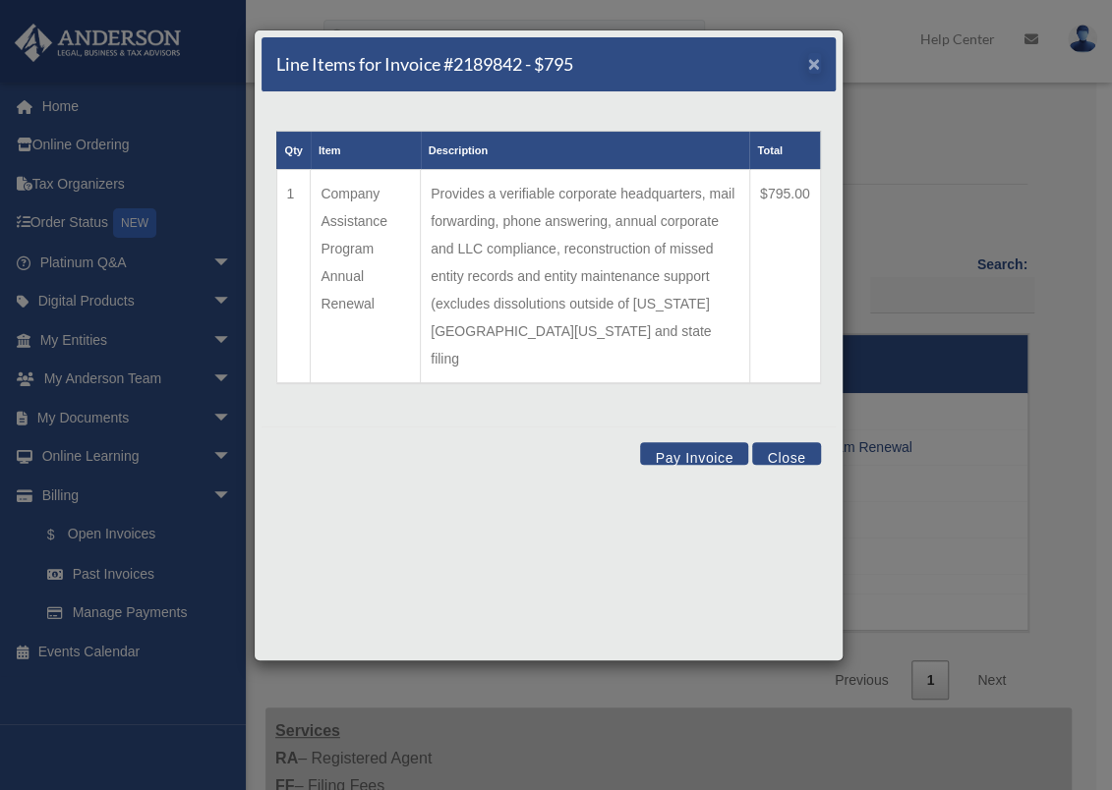
drag, startPoint x: 822, startPoint y: 58, endPoint x: 810, endPoint y: 58, distance: 11.8
click at [819, 58] on div "Line Items for Invoice #2189842 - $795 ×" at bounding box center [548, 64] width 574 height 55
click at [809, 58] on span "×" at bounding box center [814, 63] width 13 height 23
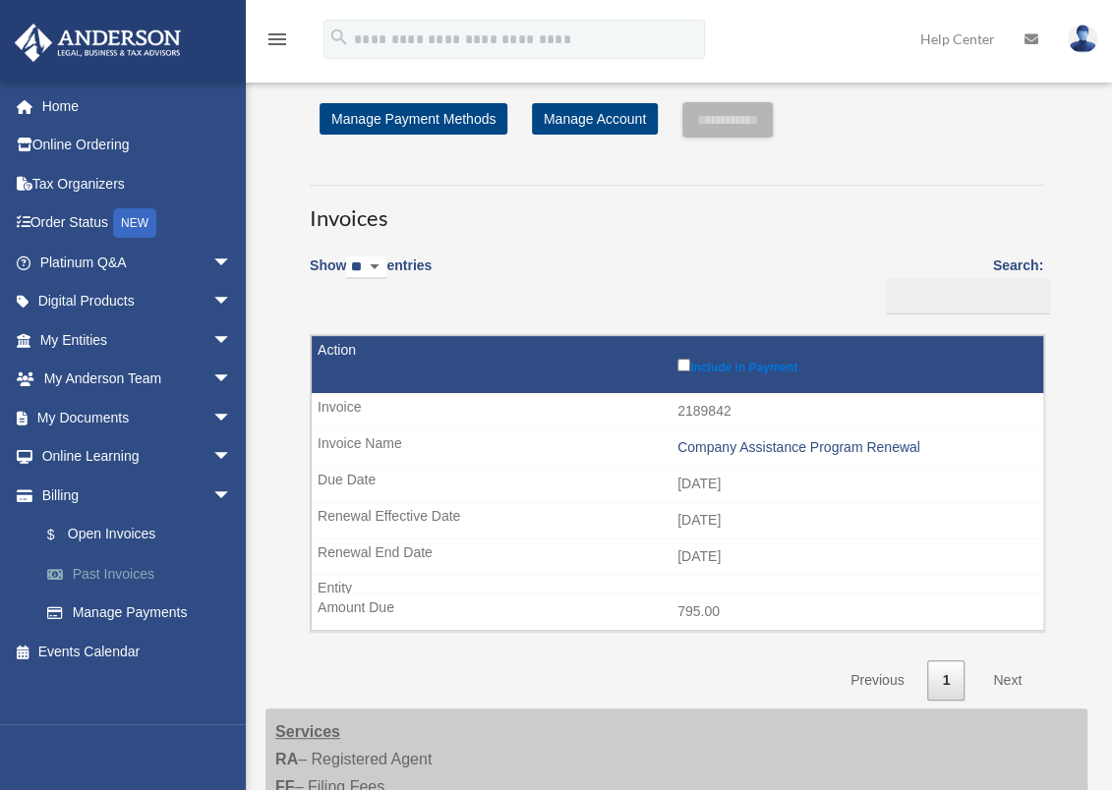
click at [111, 574] on link "Past Invoices" at bounding box center [145, 573] width 234 height 39
click at [99, 567] on link "Past Invoices" at bounding box center [145, 573] width 234 height 39
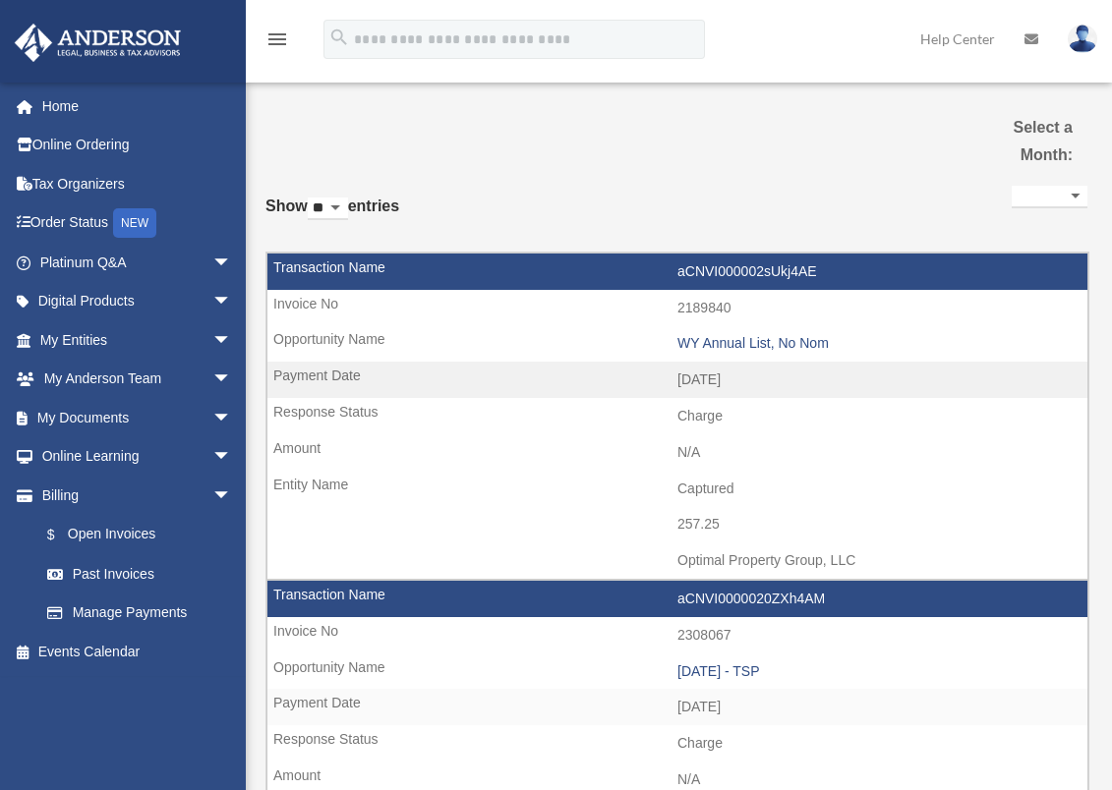
select select
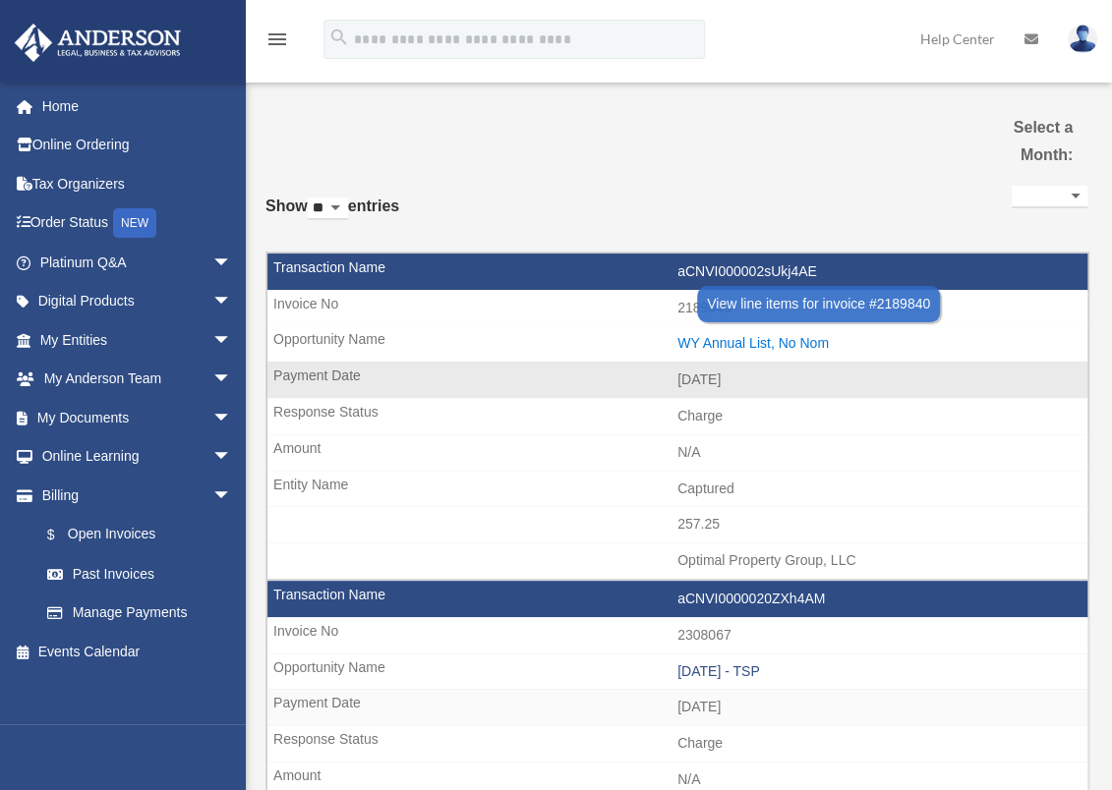
click at [751, 336] on div "WY Annual List, No Nom" at bounding box center [877, 343] width 400 height 17
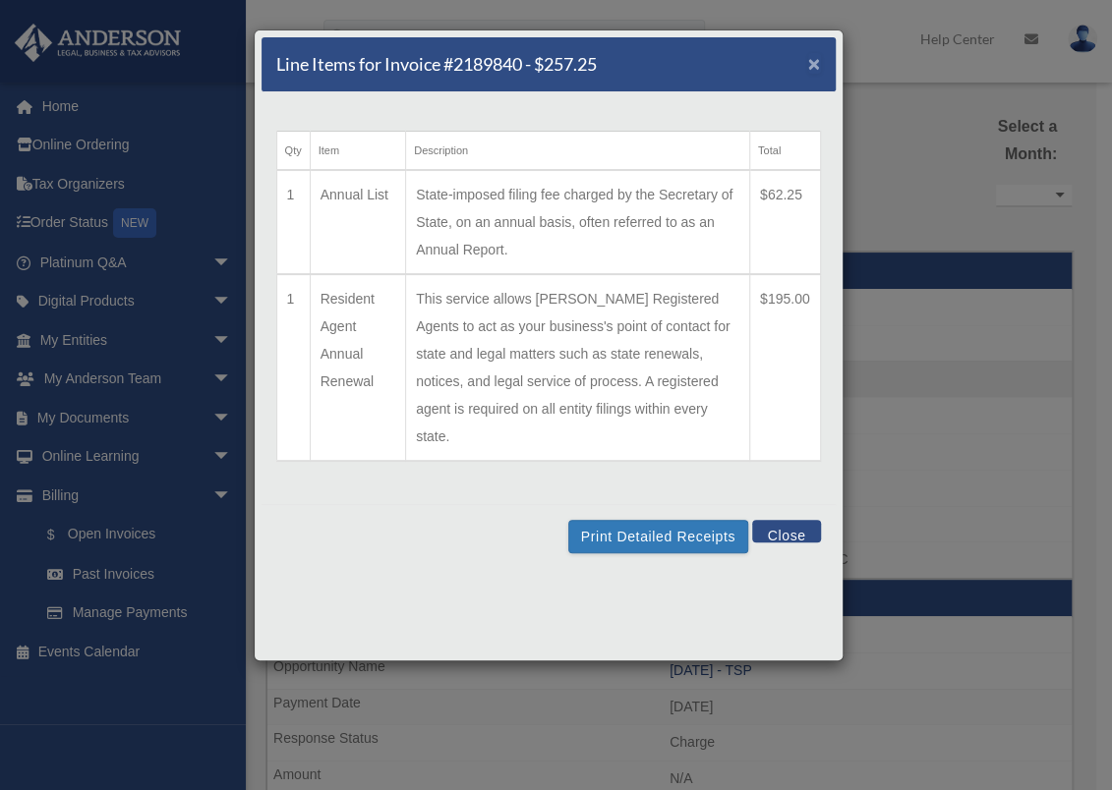
click at [812, 55] on span "×" at bounding box center [814, 63] width 13 height 23
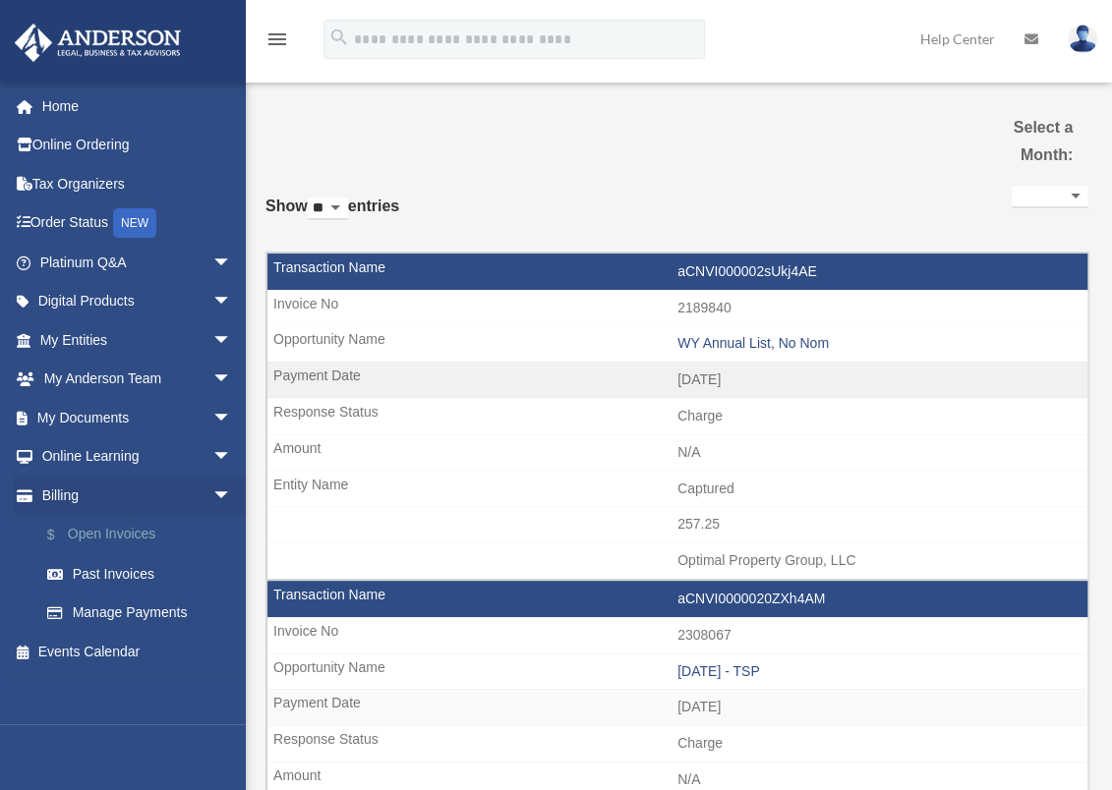
click at [119, 519] on link "$ Open Invoices" at bounding box center [145, 535] width 234 height 40
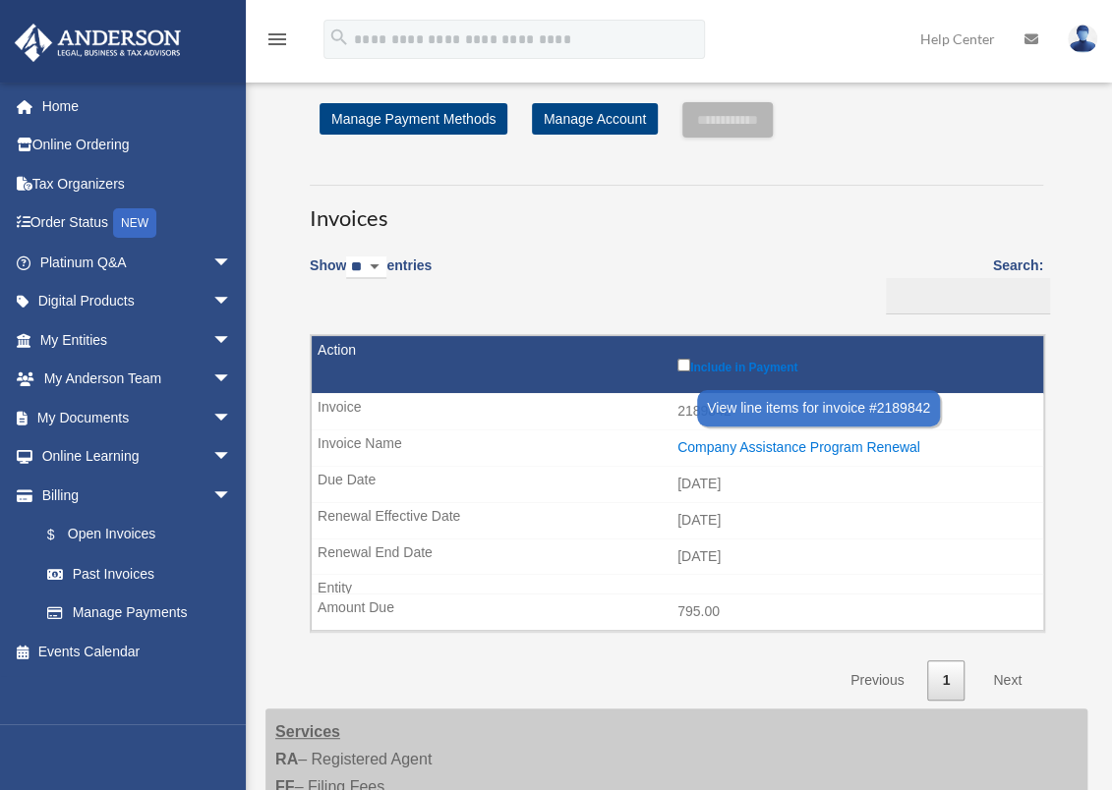
click at [839, 444] on div "Company Assistance Program Renewal" at bounding box center [855, 447] width 356 height 17
